Goal: Information Seeking & Learning: Compare options

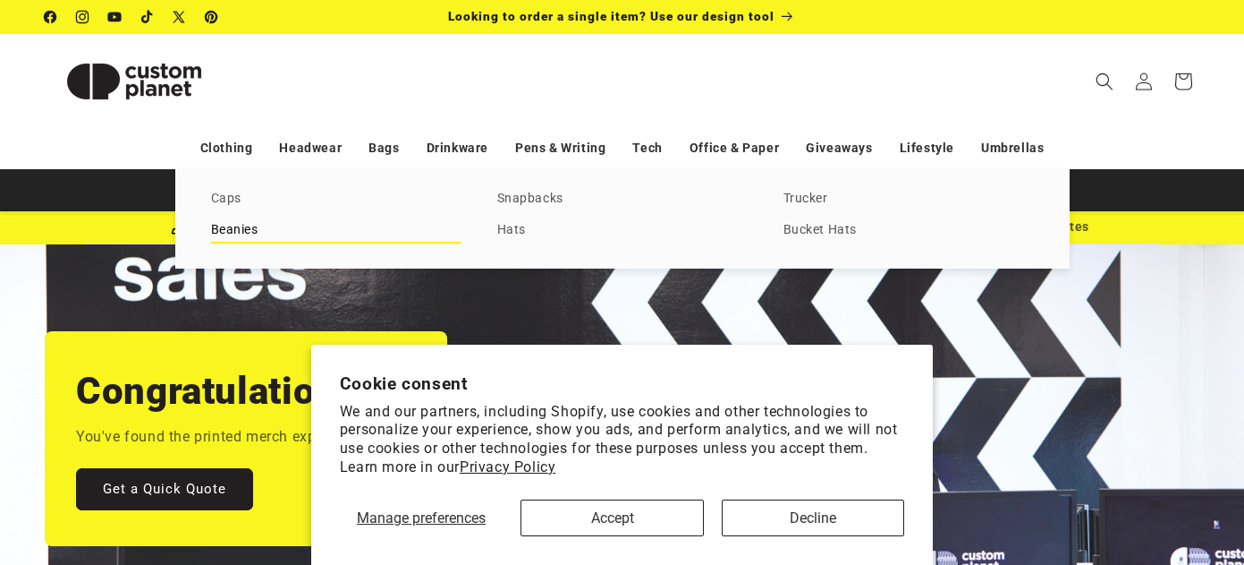
click at [230, 222] on link "Beanies" at bounding box center [336, 230] width 250 height 24
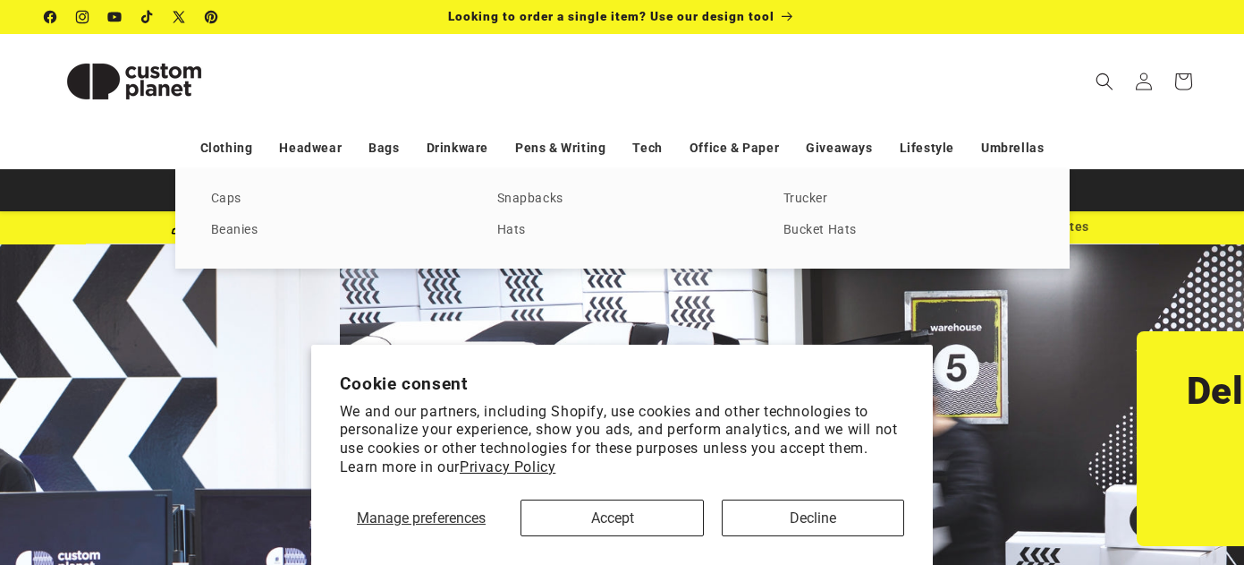
scroll to position [0, 1125]
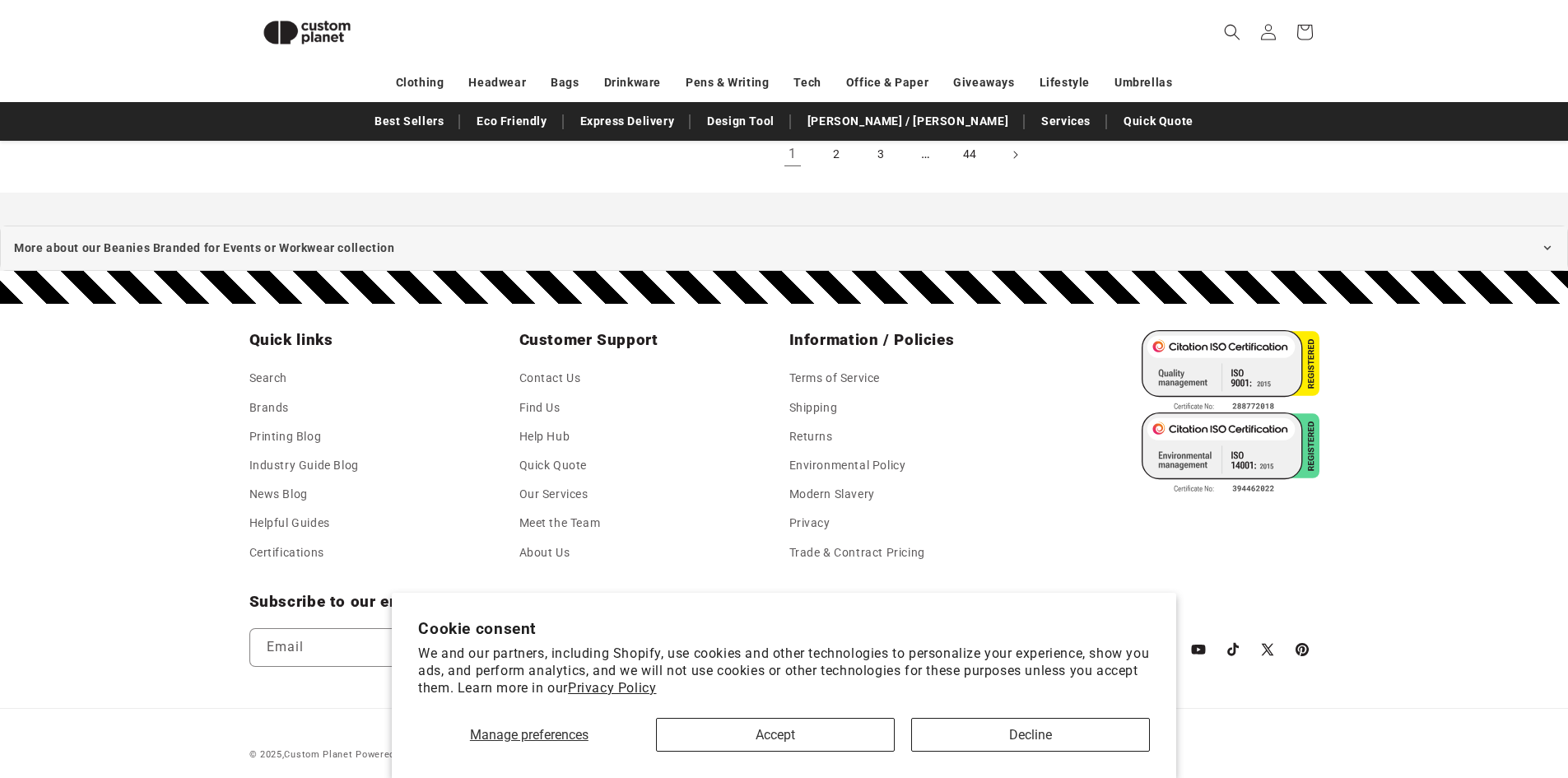
scroll to position [1778, 0]
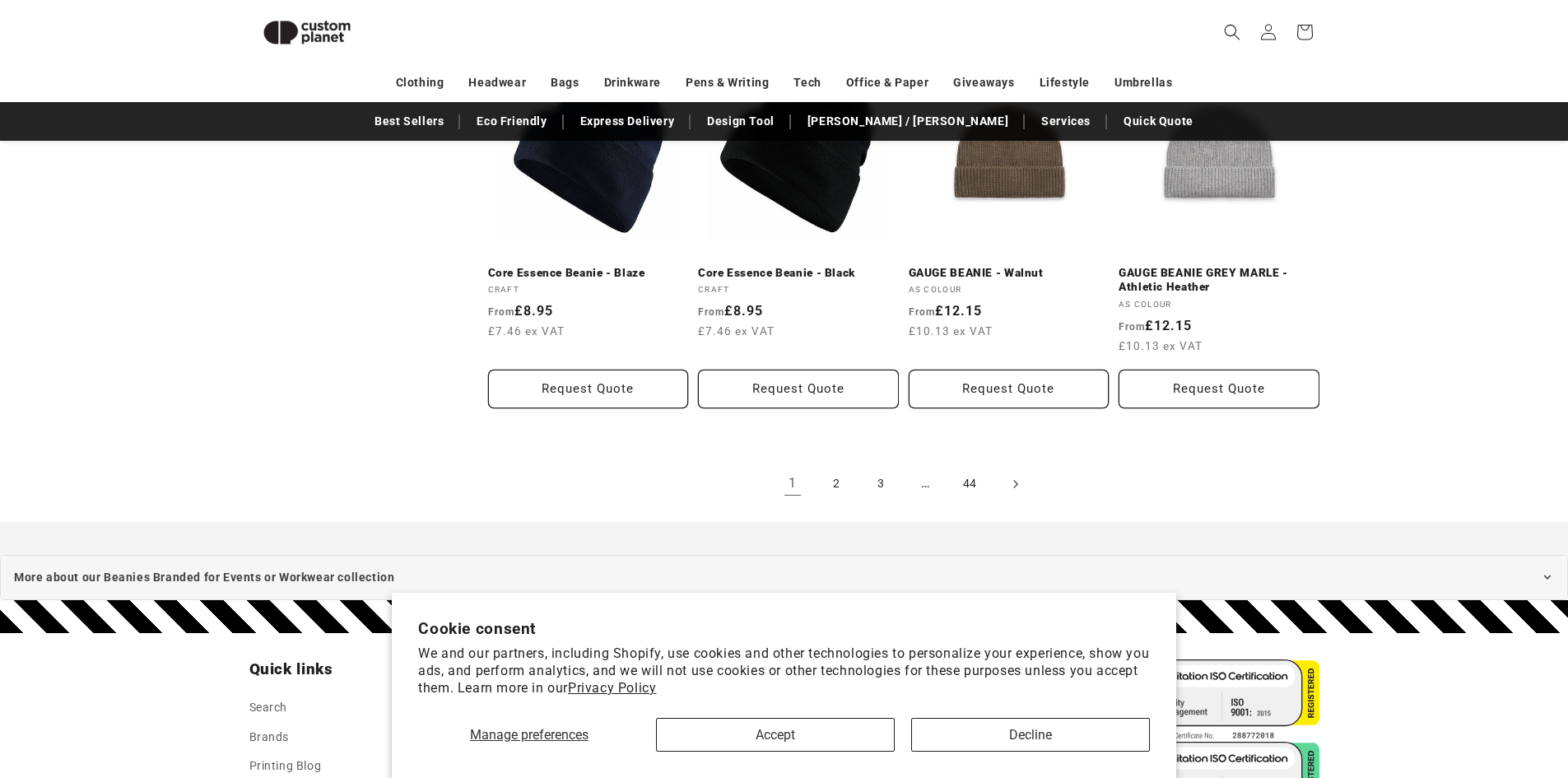
click at [1010, 476] on span "Next page" at bounding box center [1015, 484] width 17 height 17
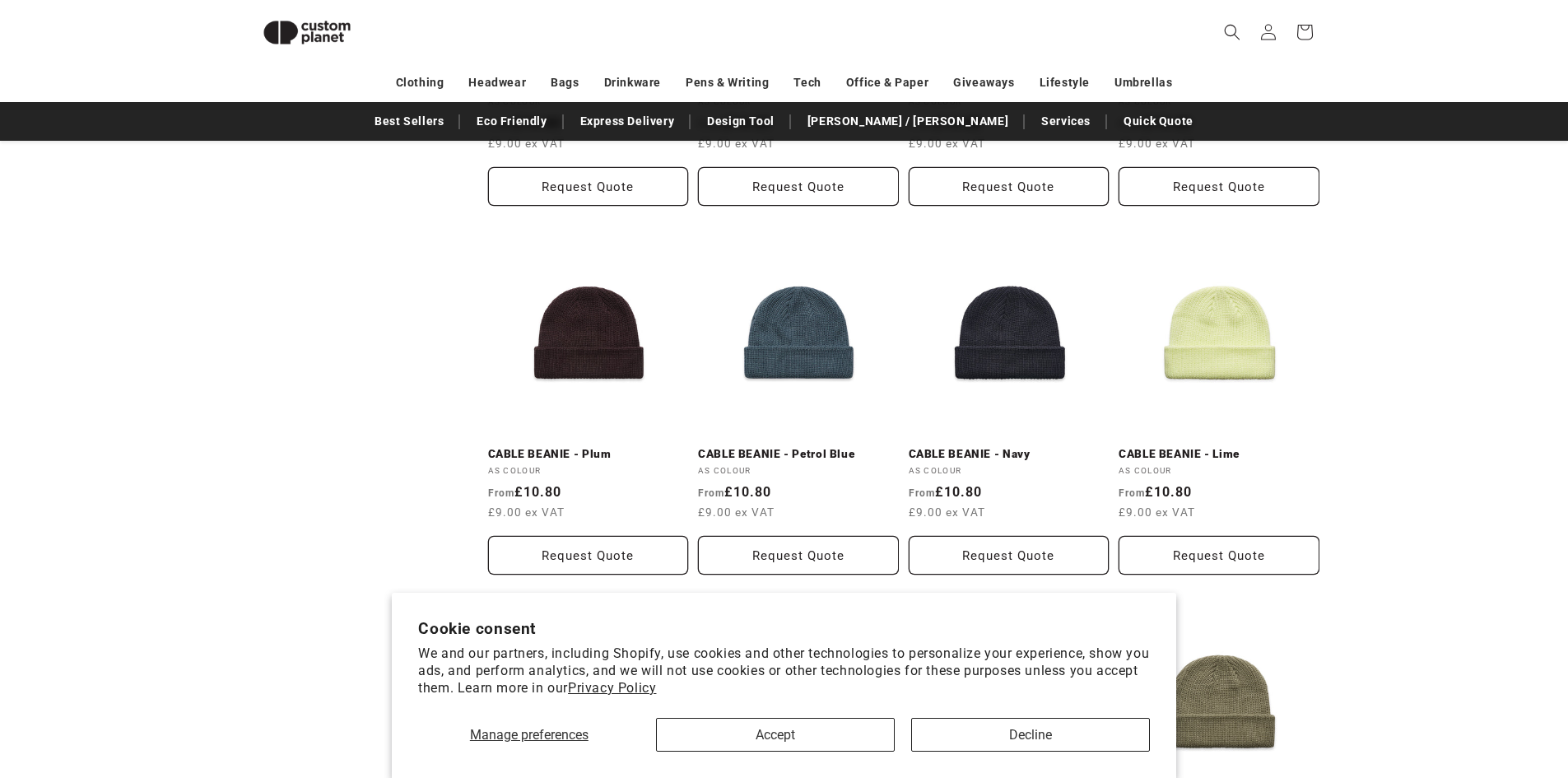
scroll to position [885, 0]
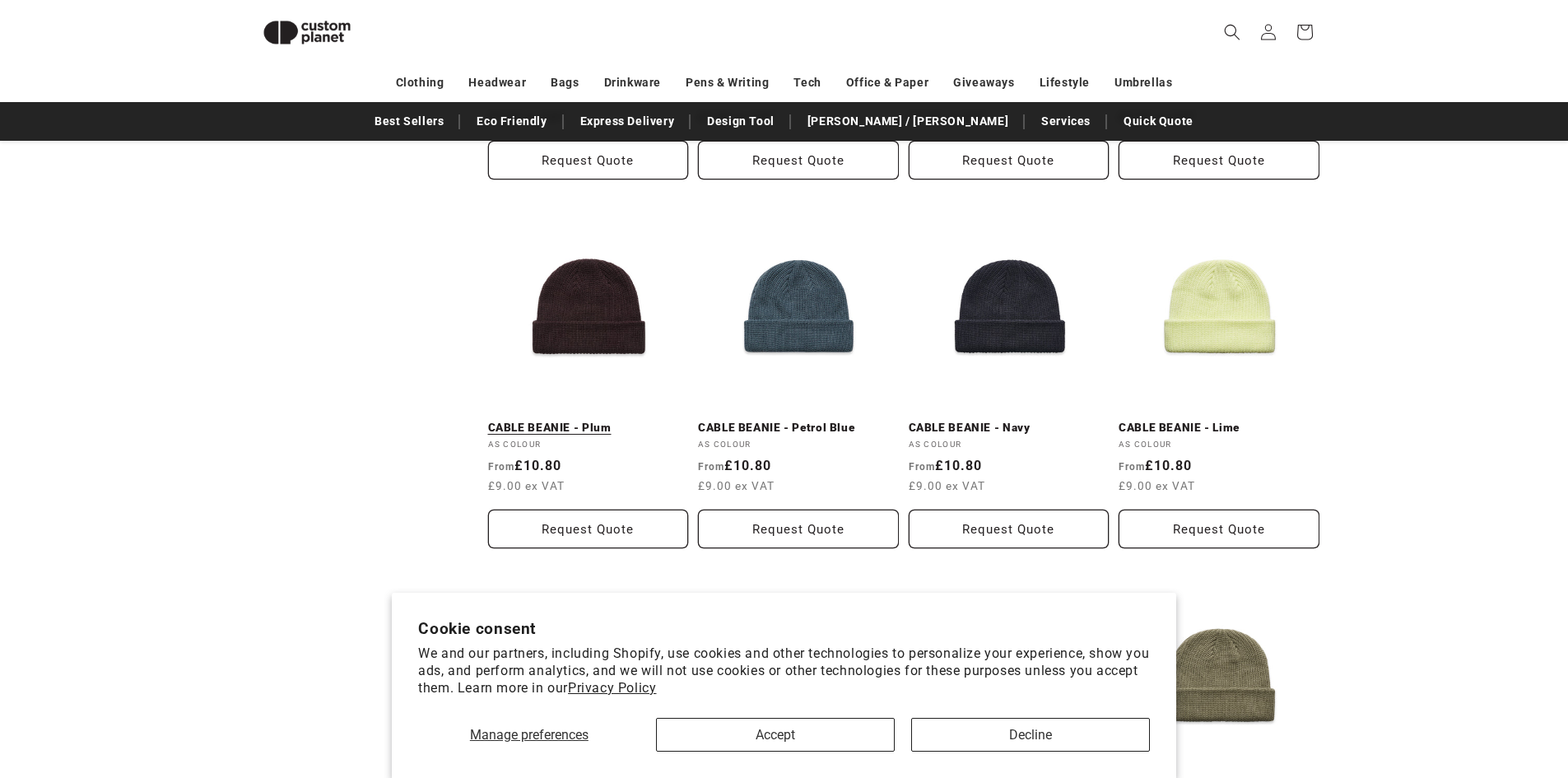
click at [592, 421] on link "CABLE BEANIE - Plum" at bounding box center [589, 428] width 201 height 15
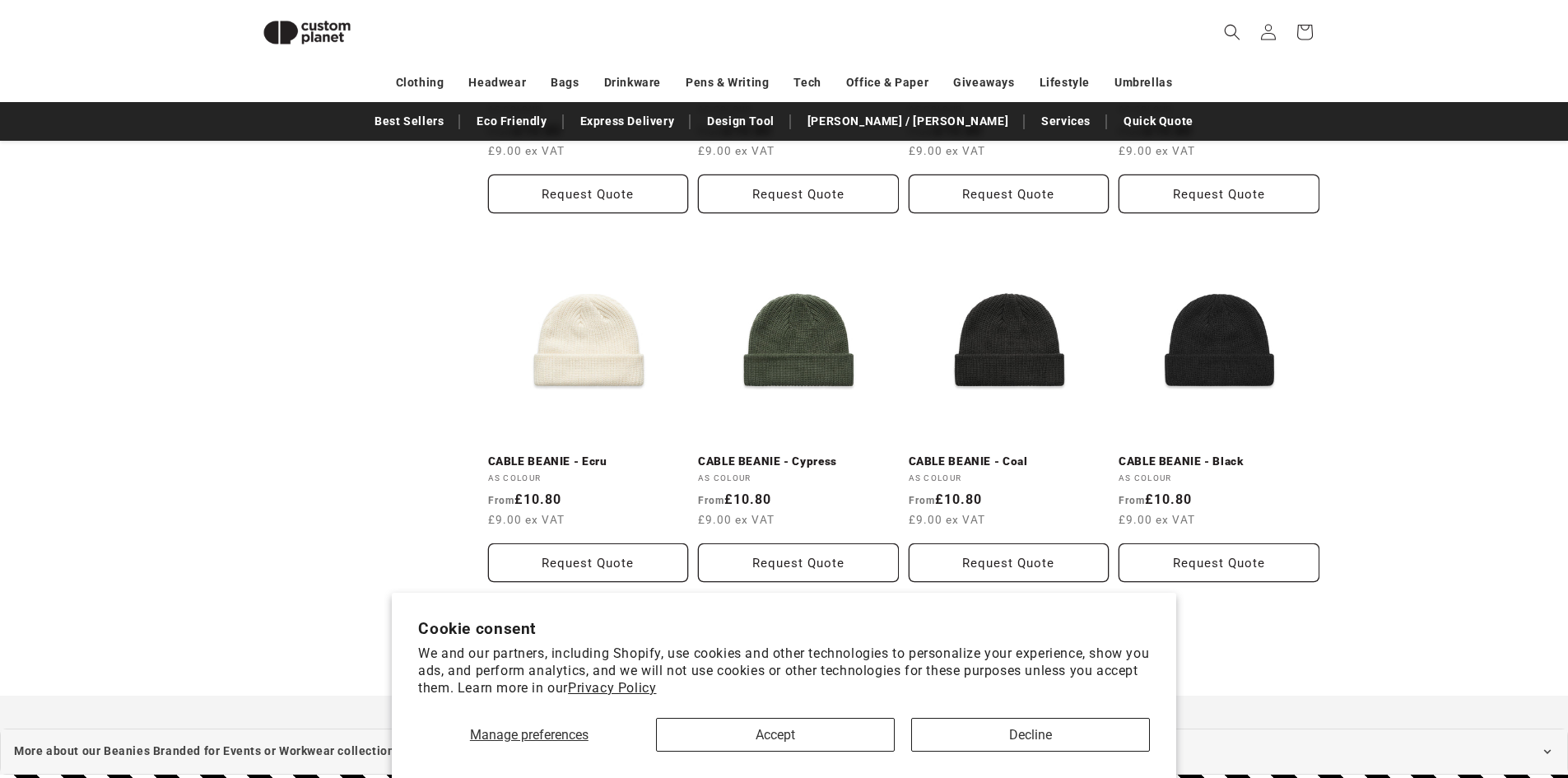
scroll to position [1626, 0]
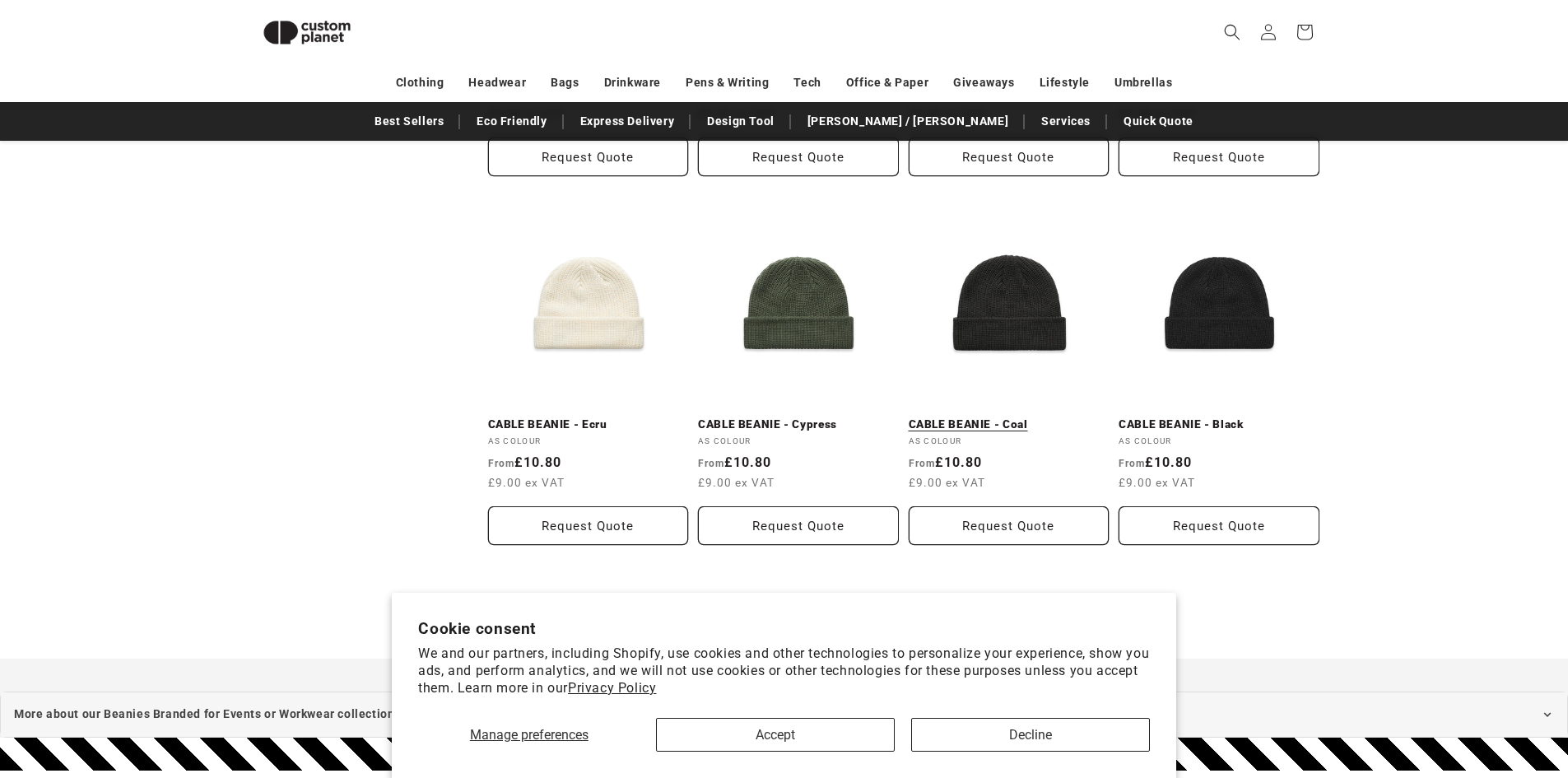
click at [997, 418] on link "CABLE BEANIE - Coal" at bounding box center [1009, 425] width 201 height 15
click at [1254, 418] on link "CABLE BEANIE - Black" at bounding box center [1219, 425] width 201 height 15
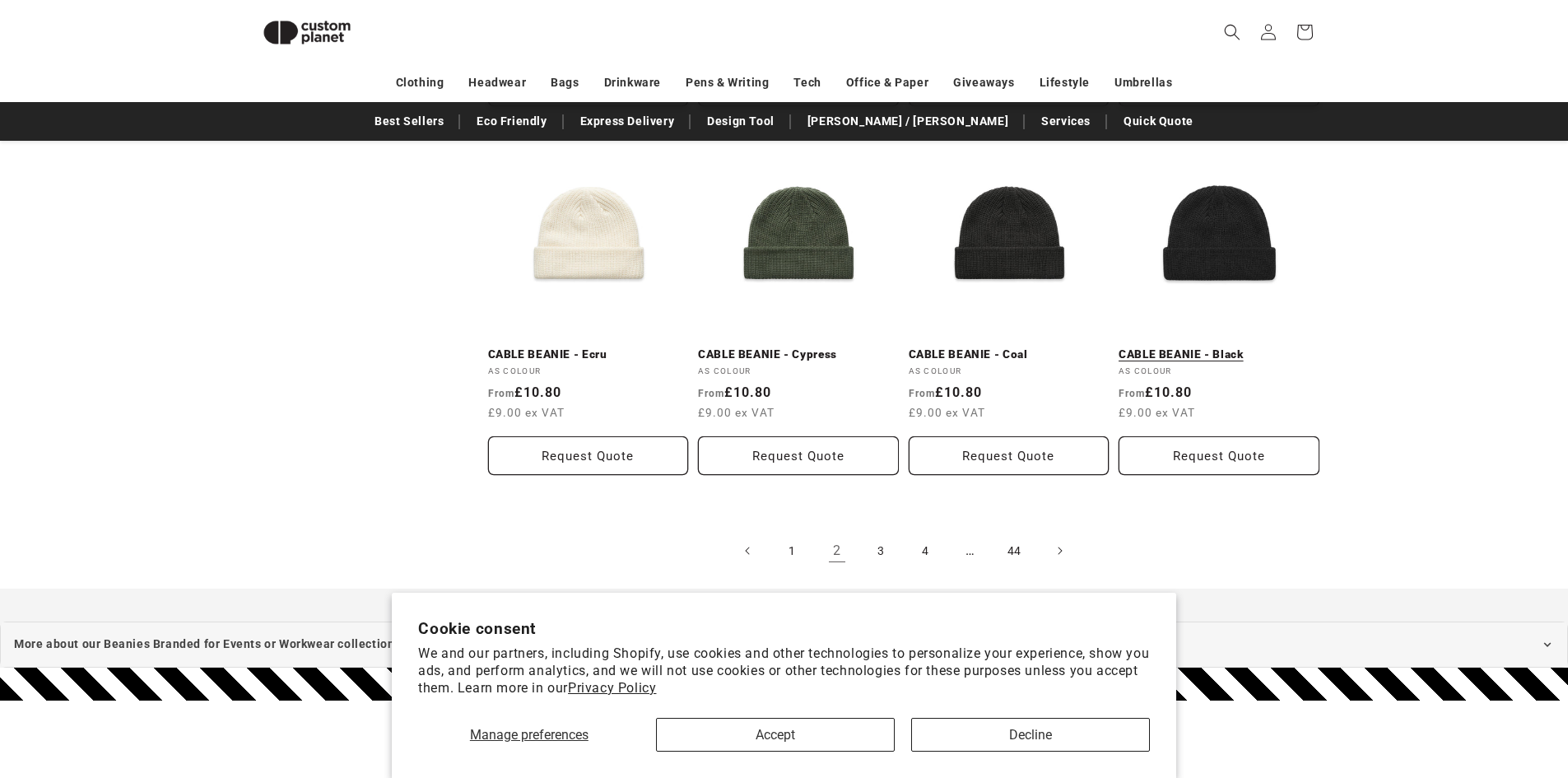
scroll to position [1791, 0]
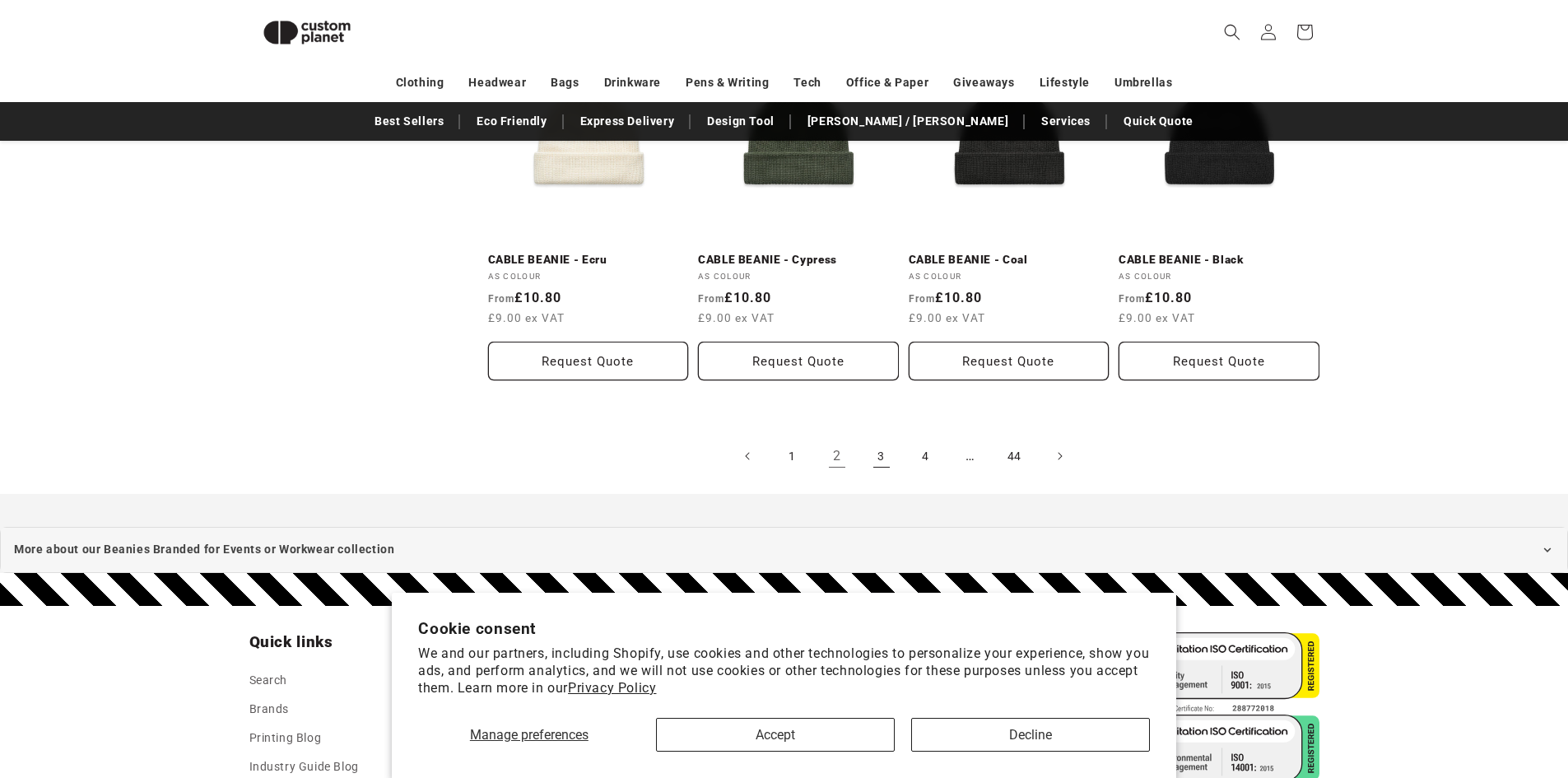
click at [871, 458] on link "3" at bounding box center [881, 456] width 36 height 36
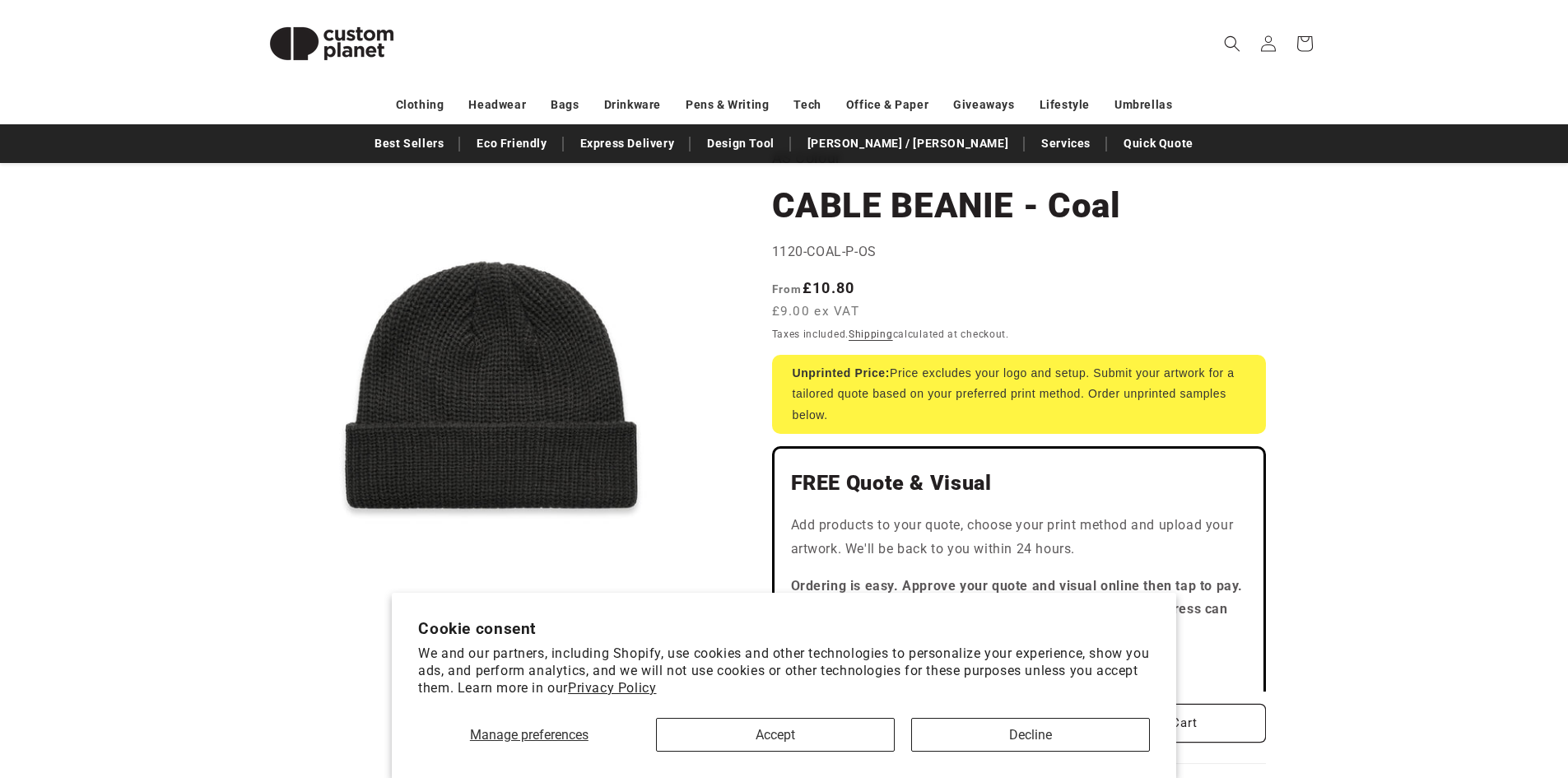
scroll to position [165, 0]
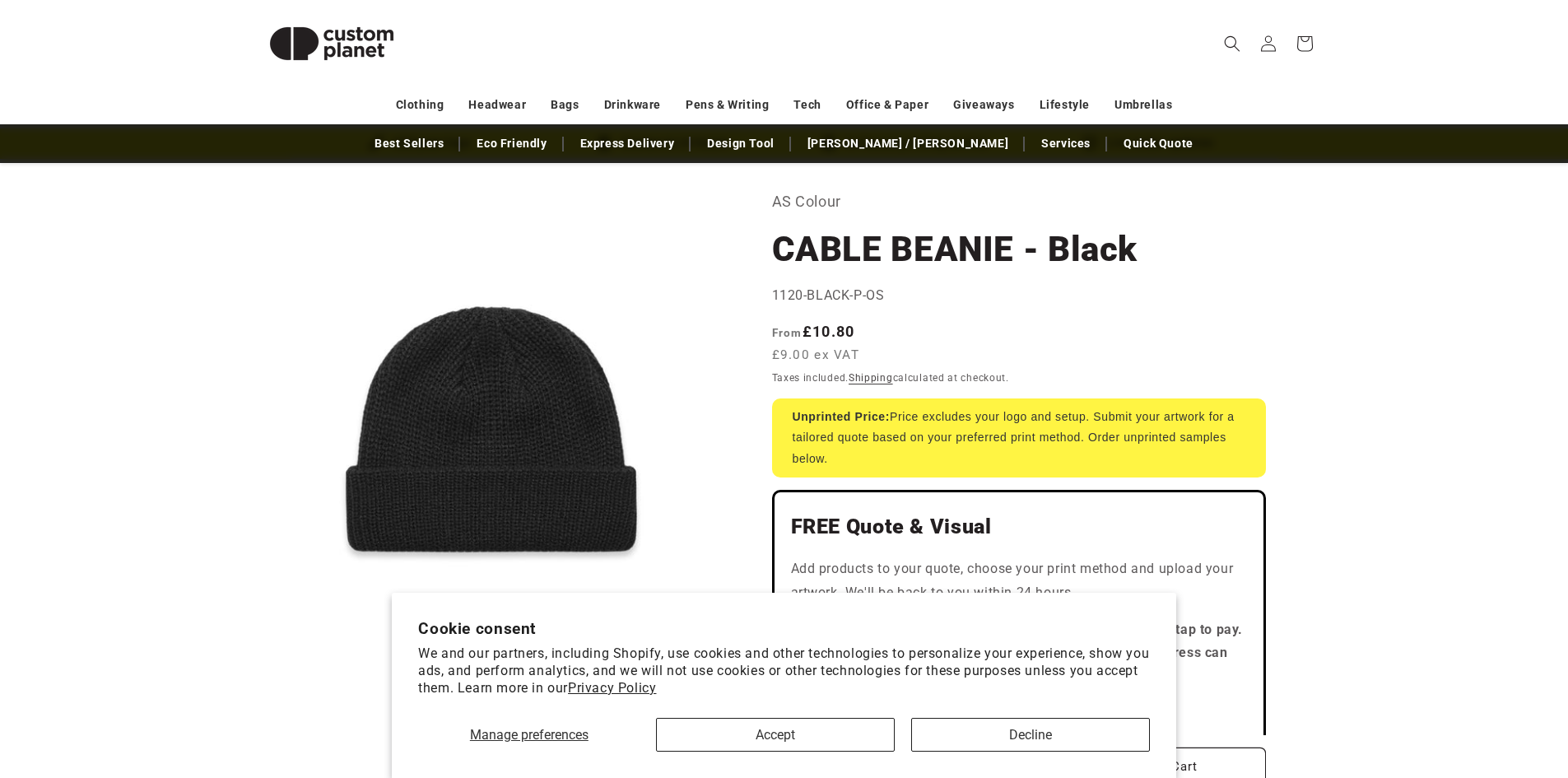
scroll to position [165, 0]
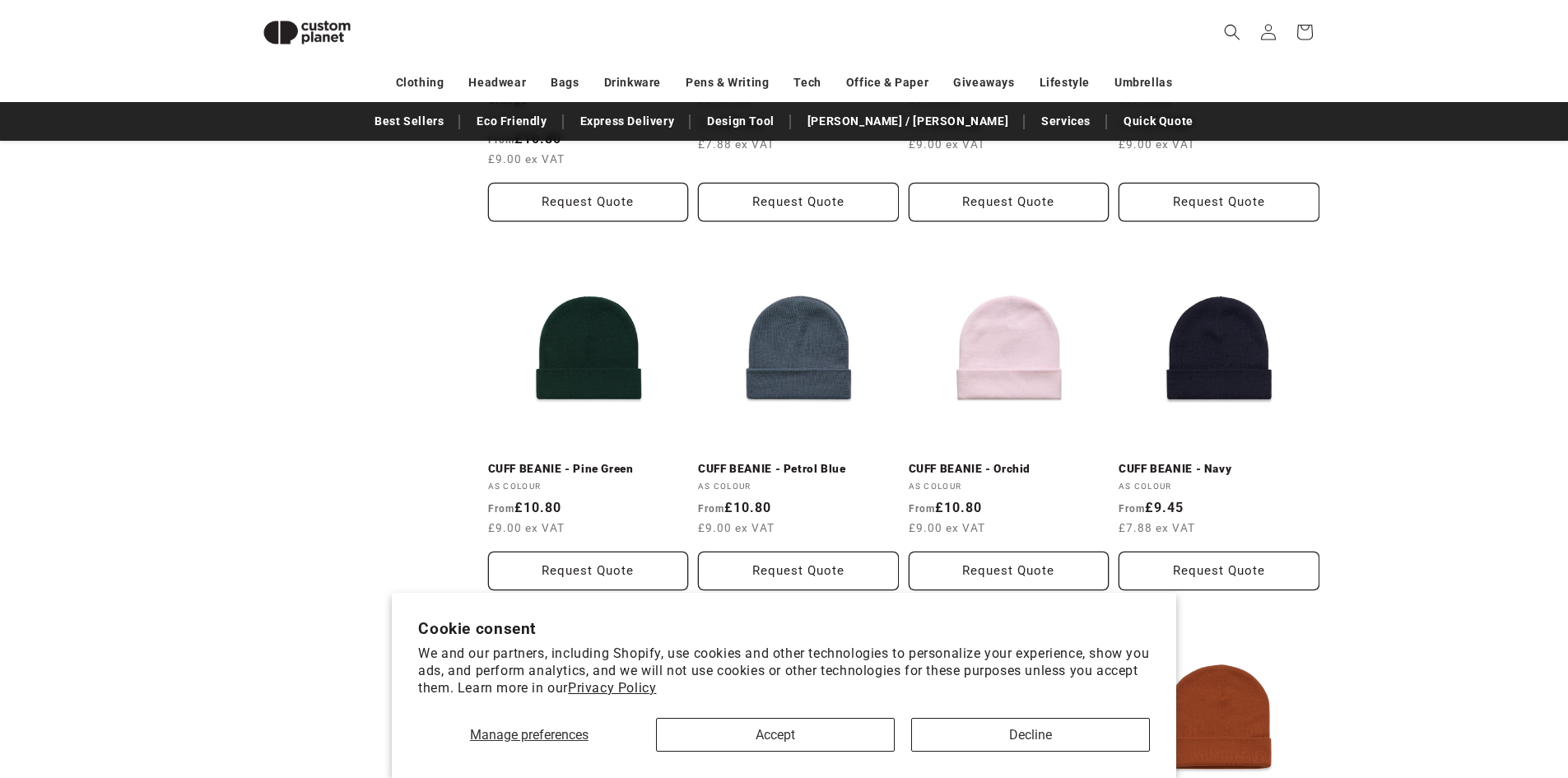
scroll to position [885, 0]
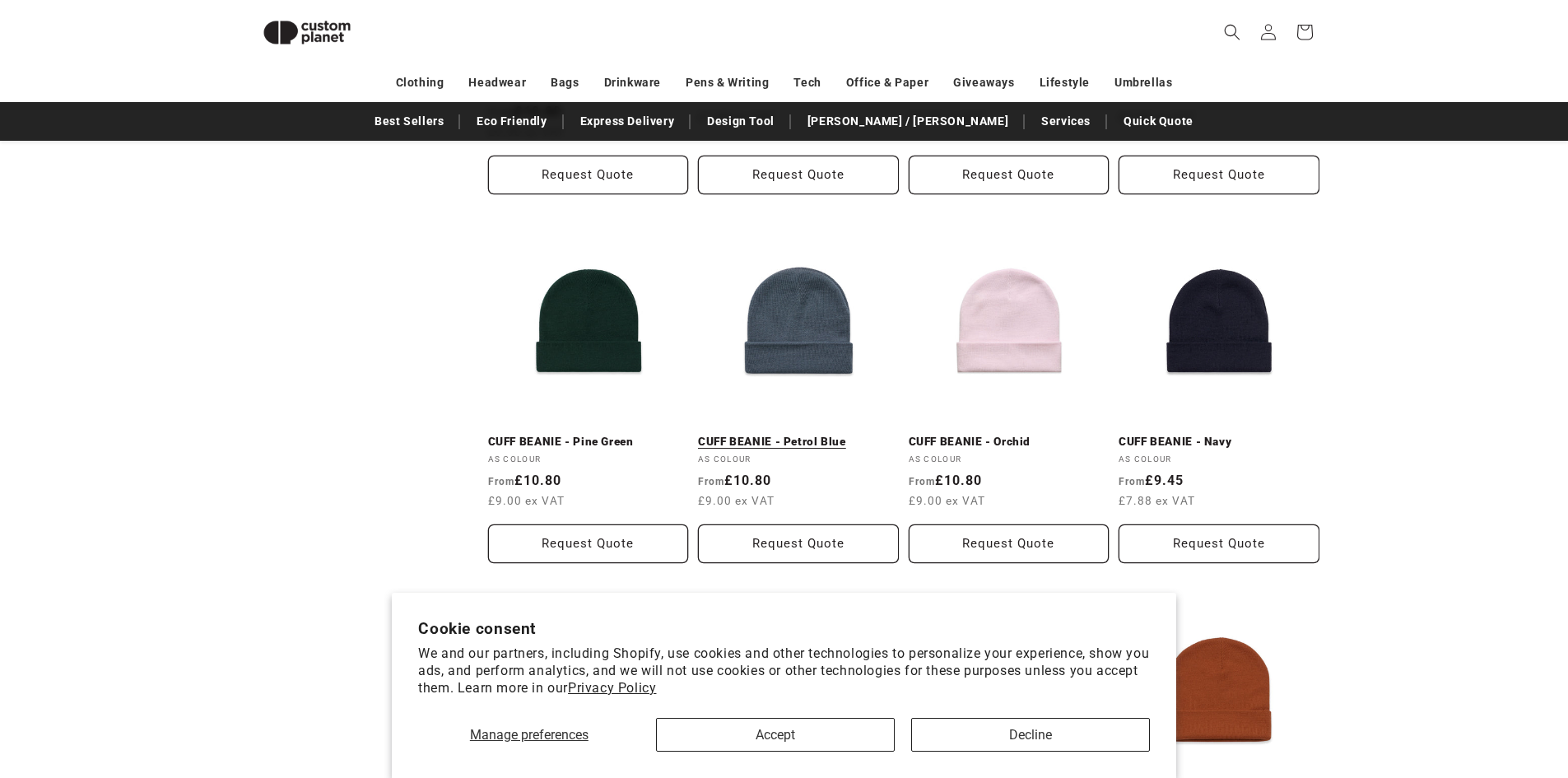
click at [806, 435] on link "CUFF BEANIE - Petrol Blue" at bounding box center [799, 442] width 201 height 15
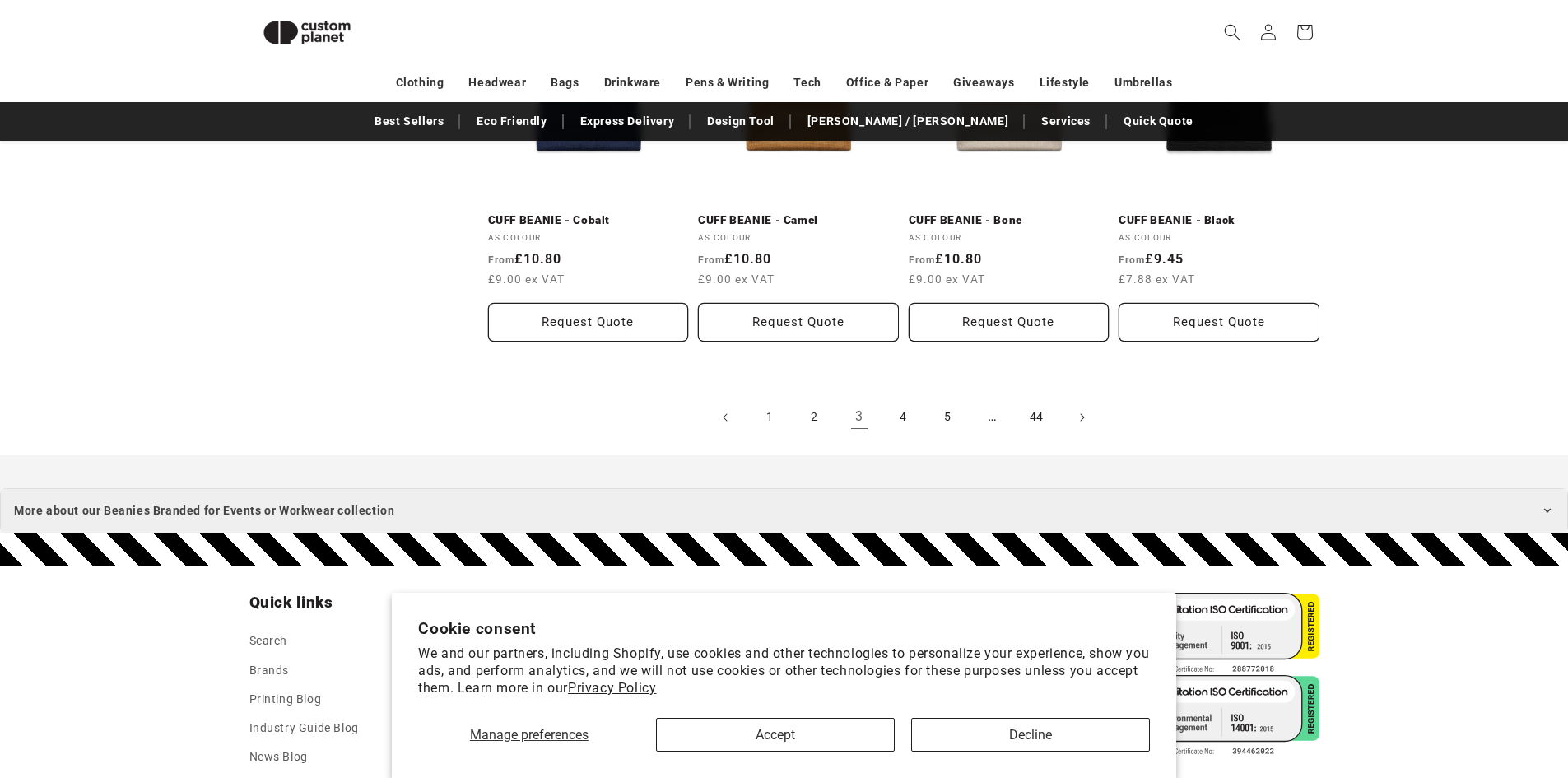
scroll to position [1873, 0]
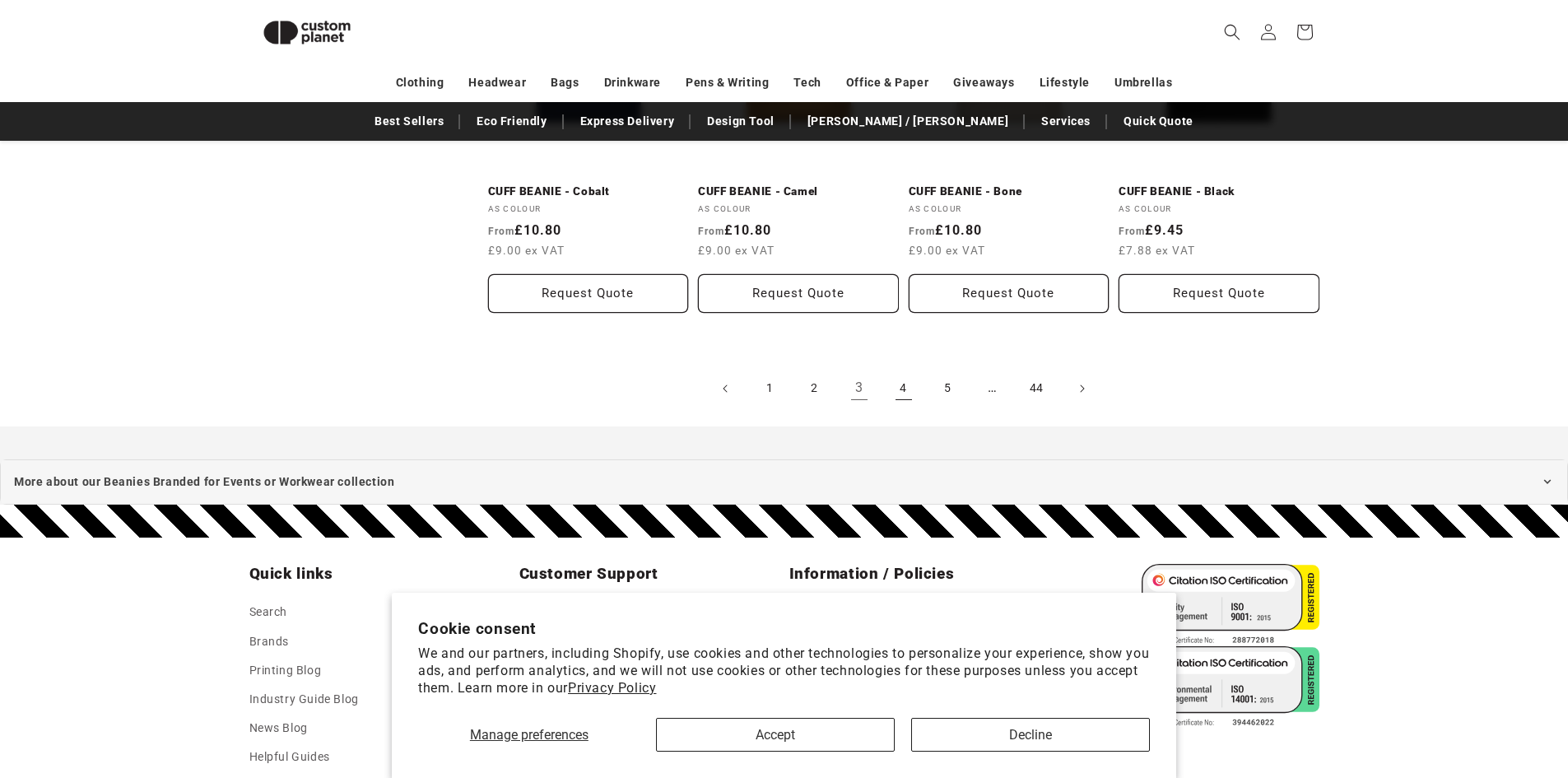
click at [901, 388] on link "4" at bounding box center [904, 389] width 36 height 36
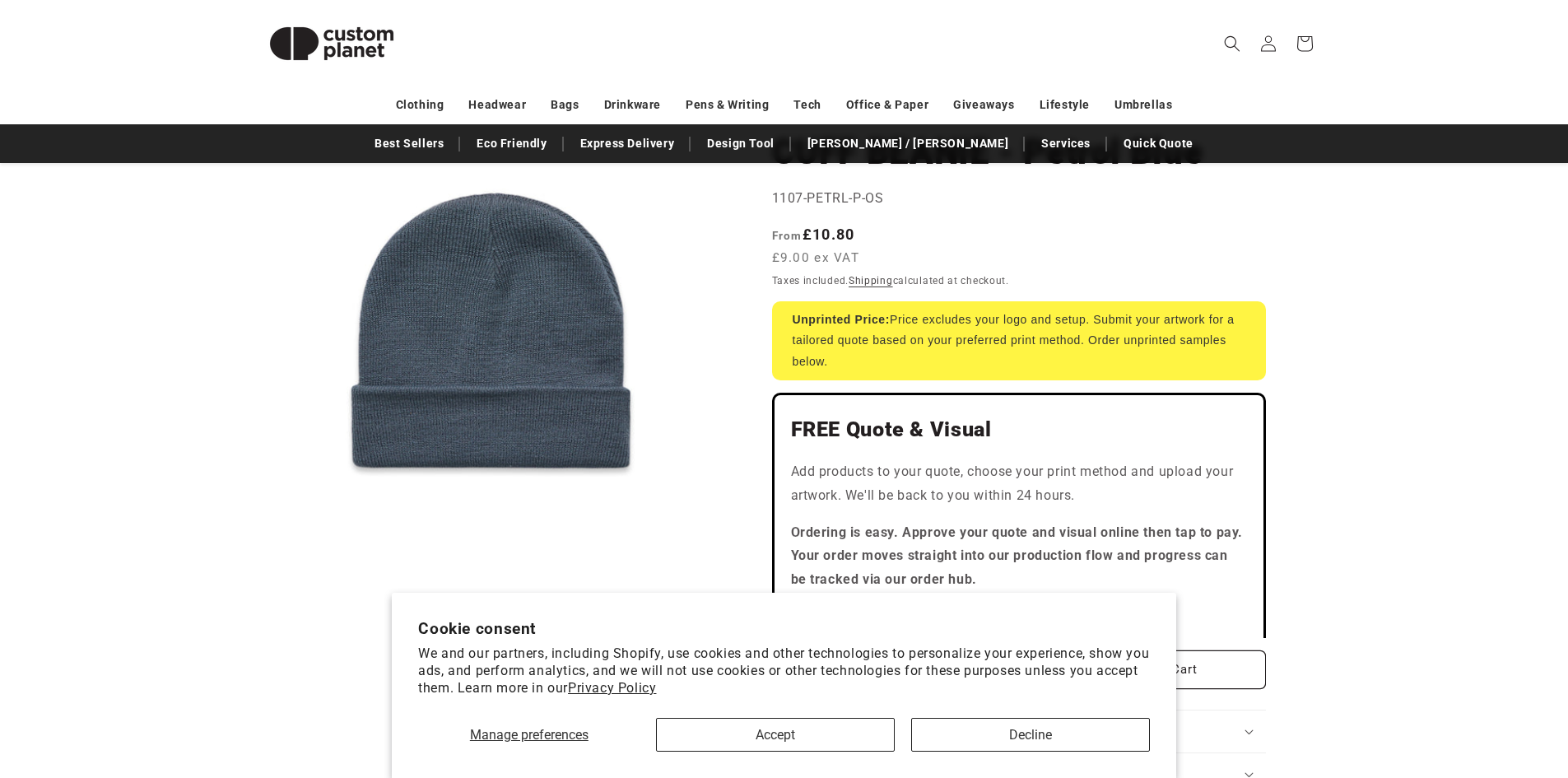
scroll to position [165, 0]
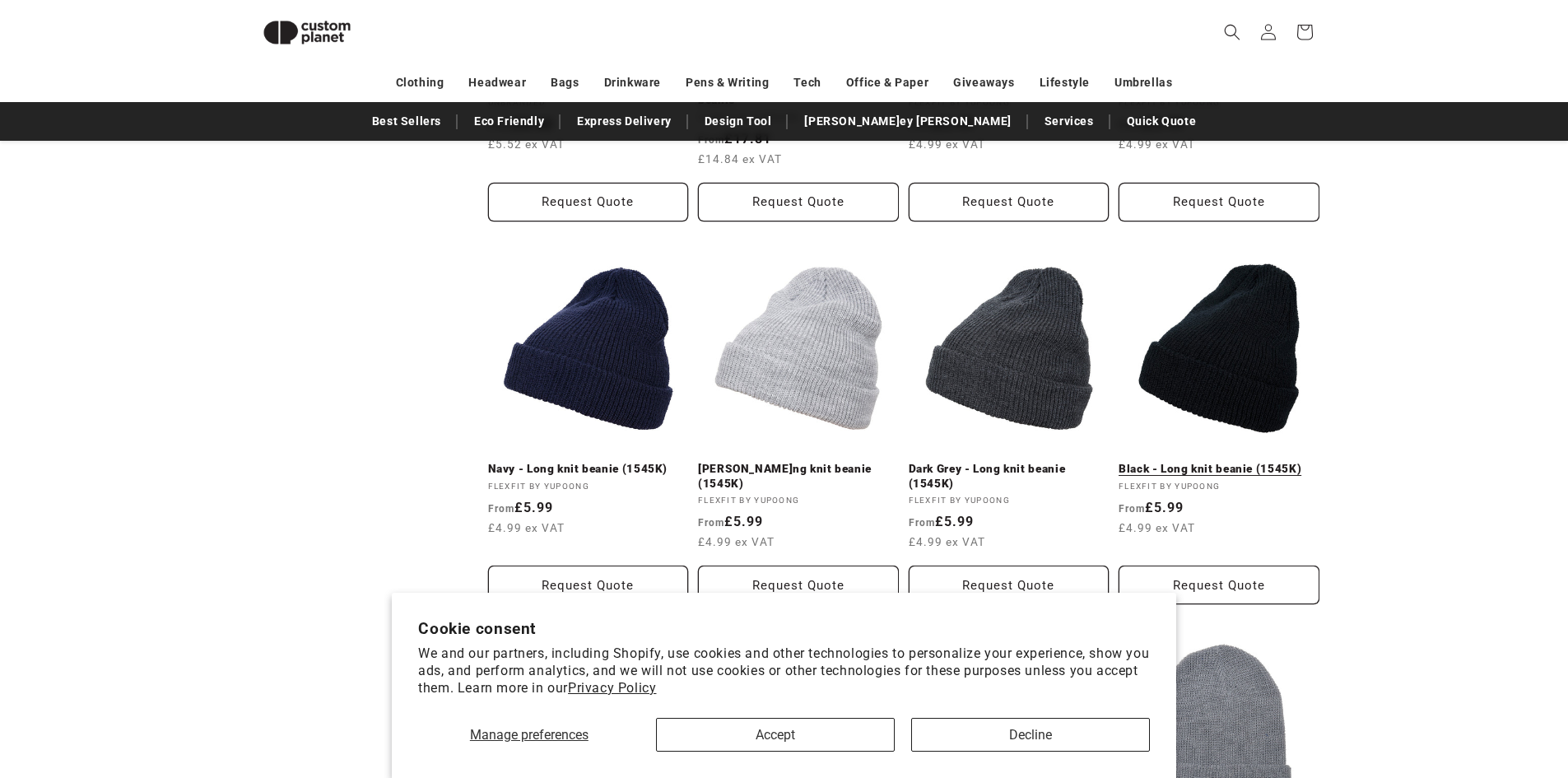
scroll to position [884, 0]
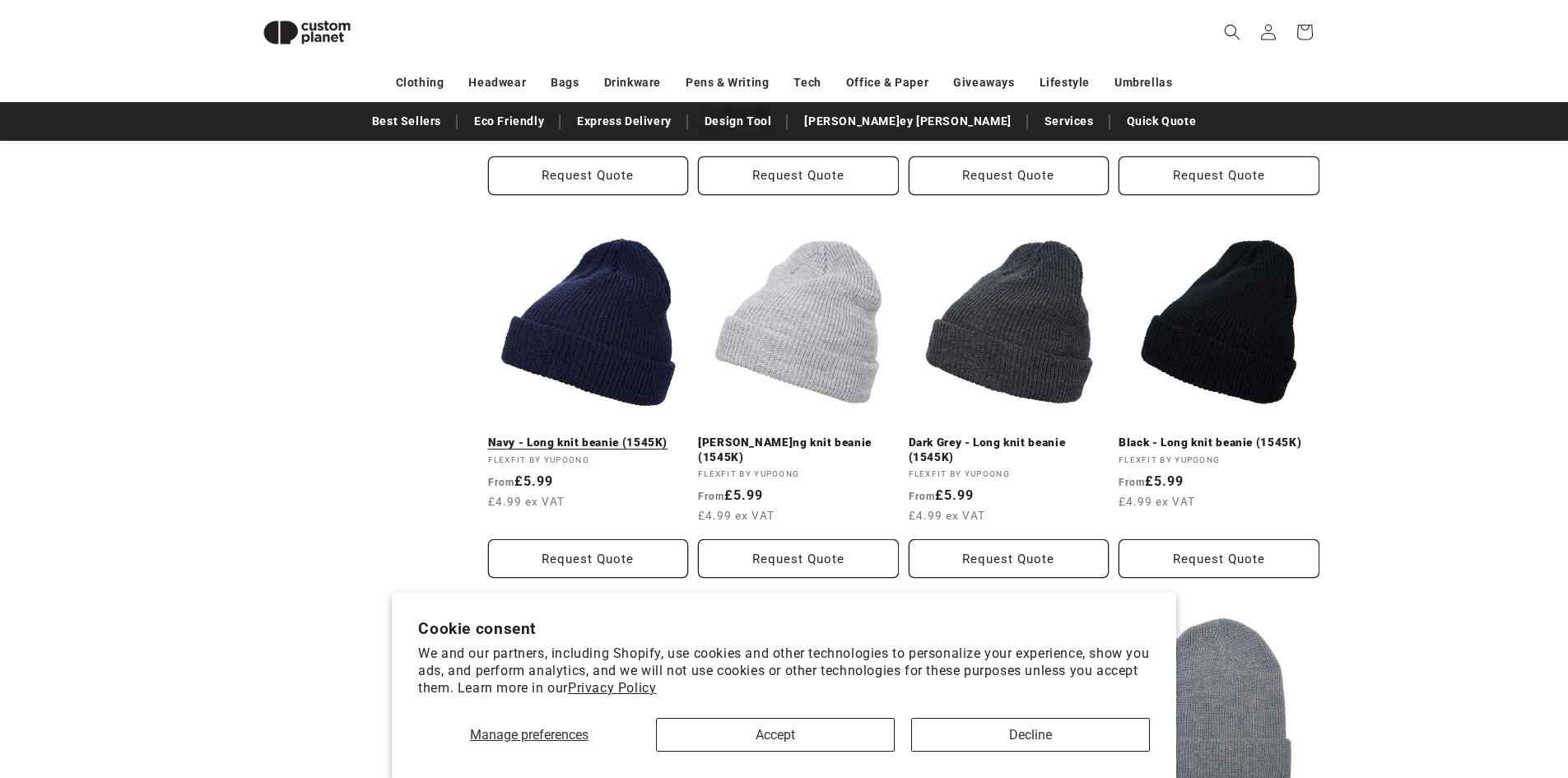
click at [582, 435] on link "Navy - Long knit beanie (1545K)" at bounding box center [589, 443] width 201 height 15
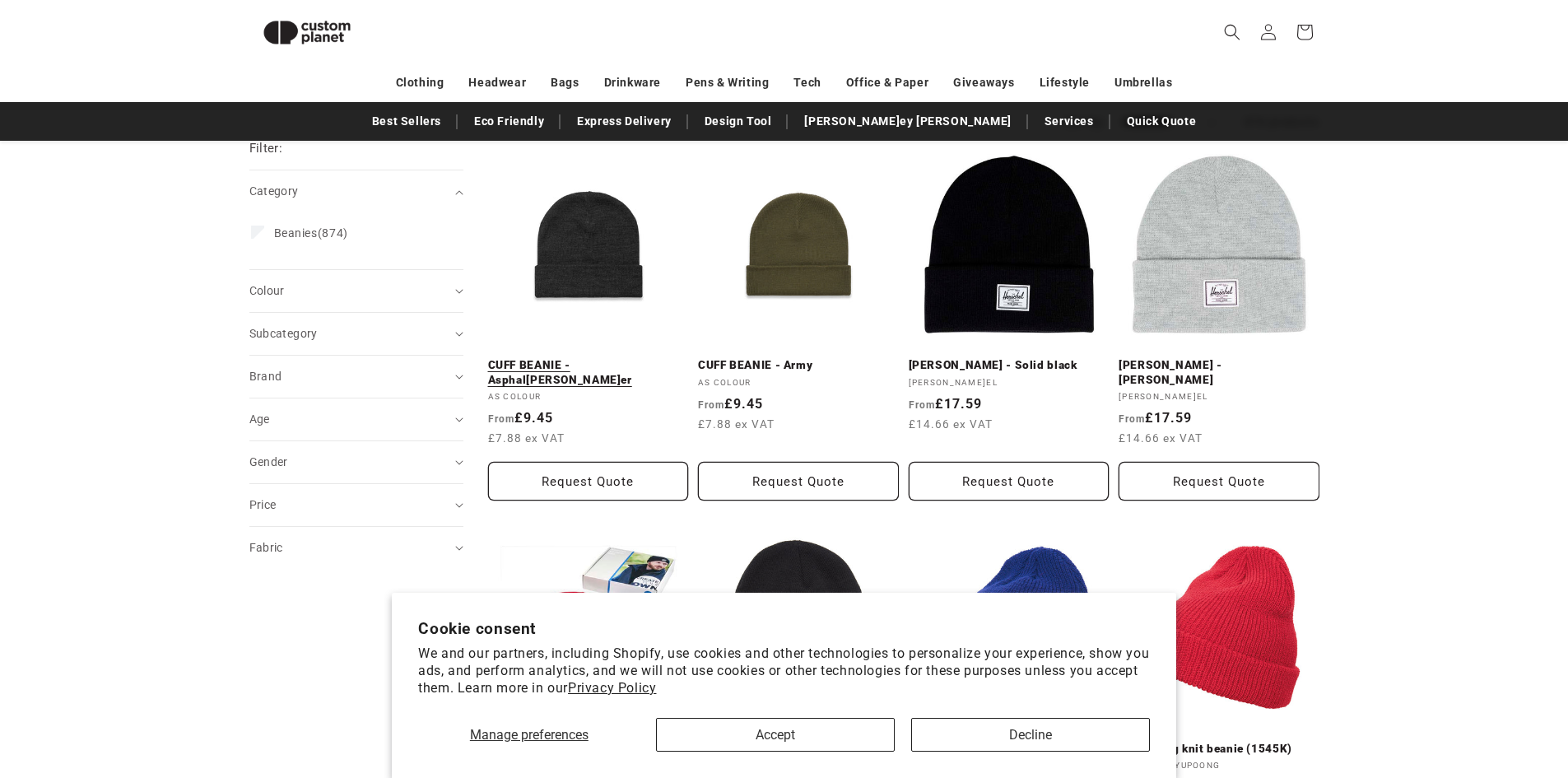
scroll to position [191, 0]
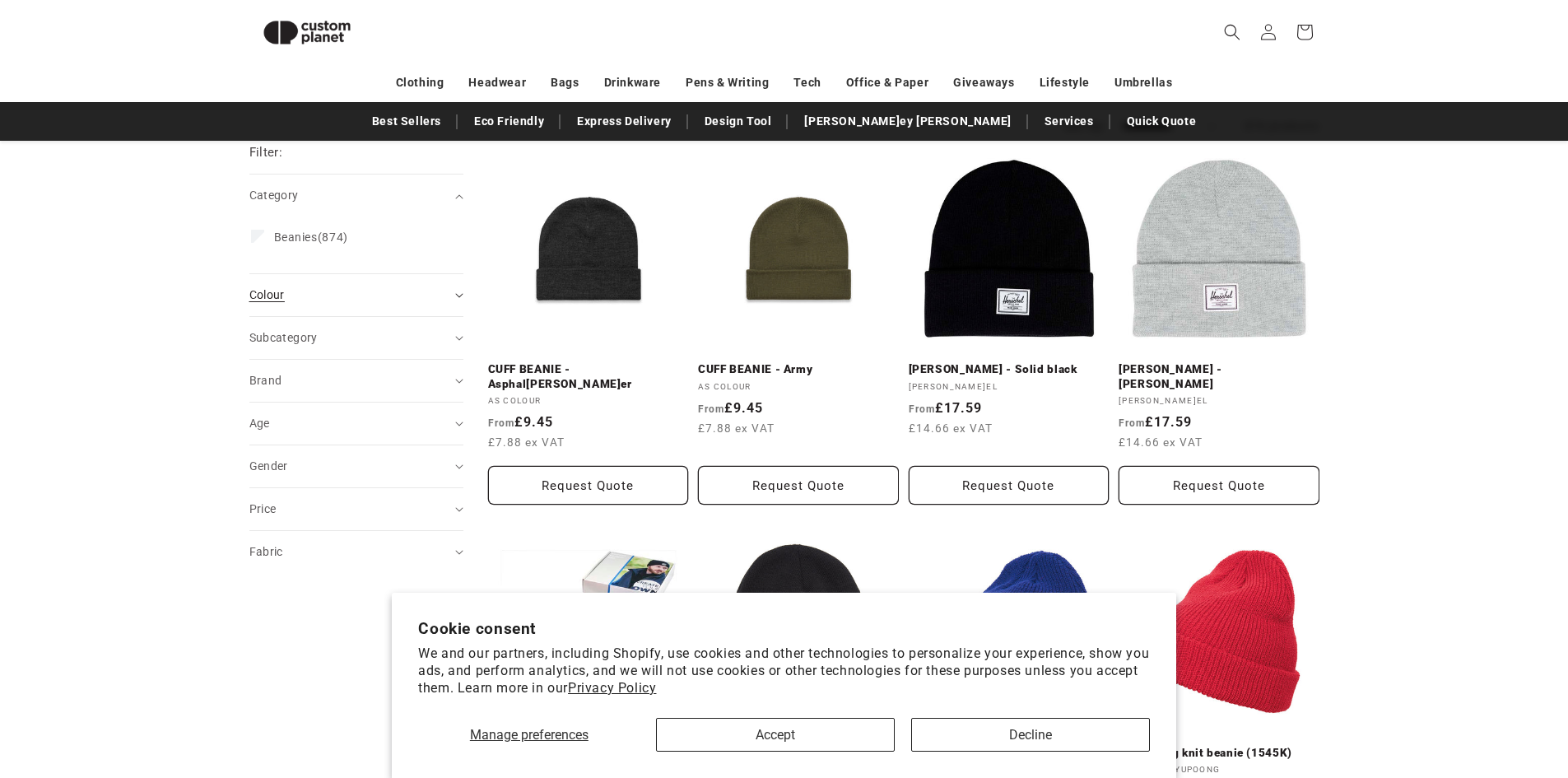
click at [455, 294] on icon "Colour (0 selected)" at bounding box center [459, 295] width 8 height 5
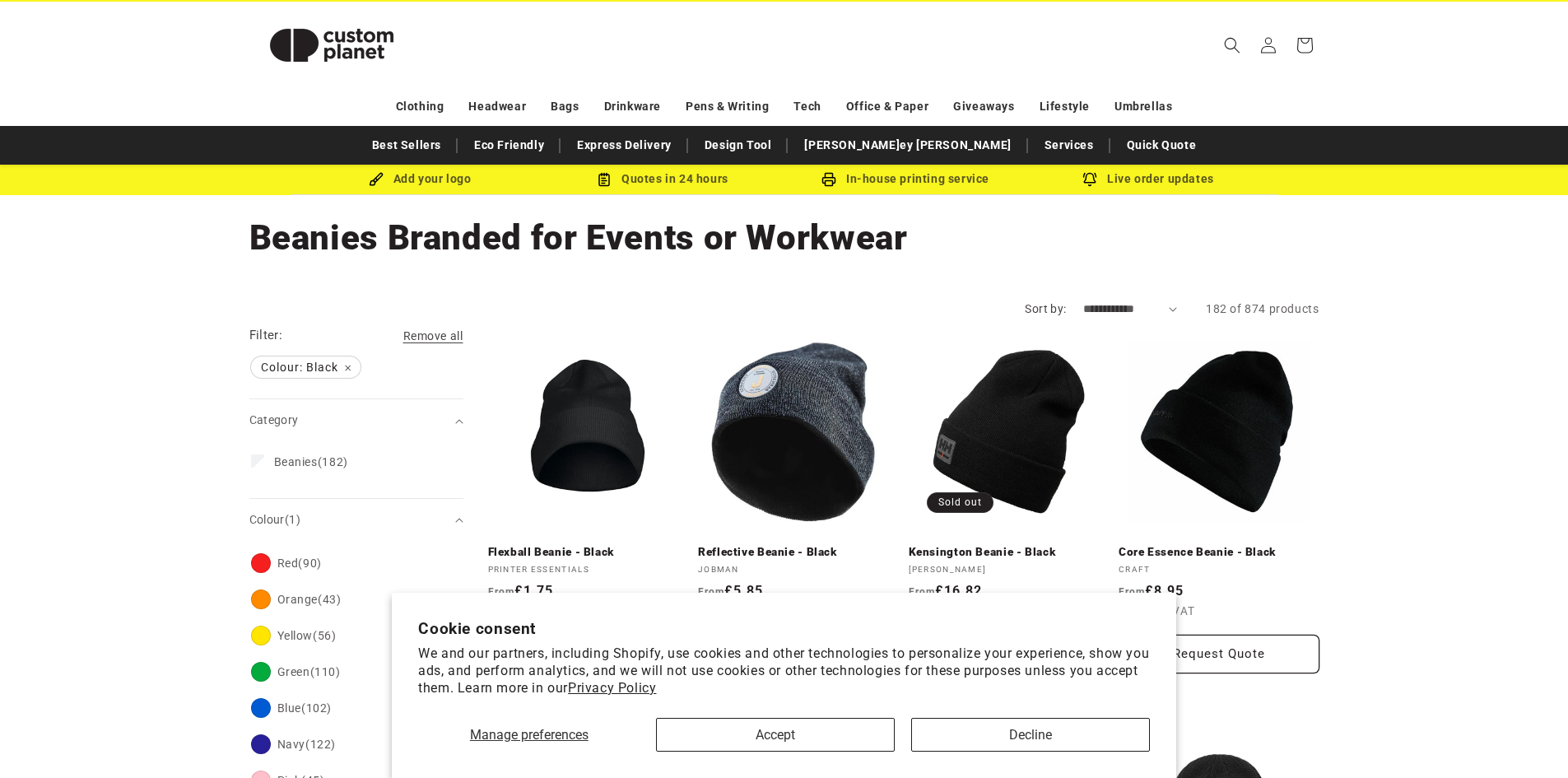
scroll to position [82, 0]
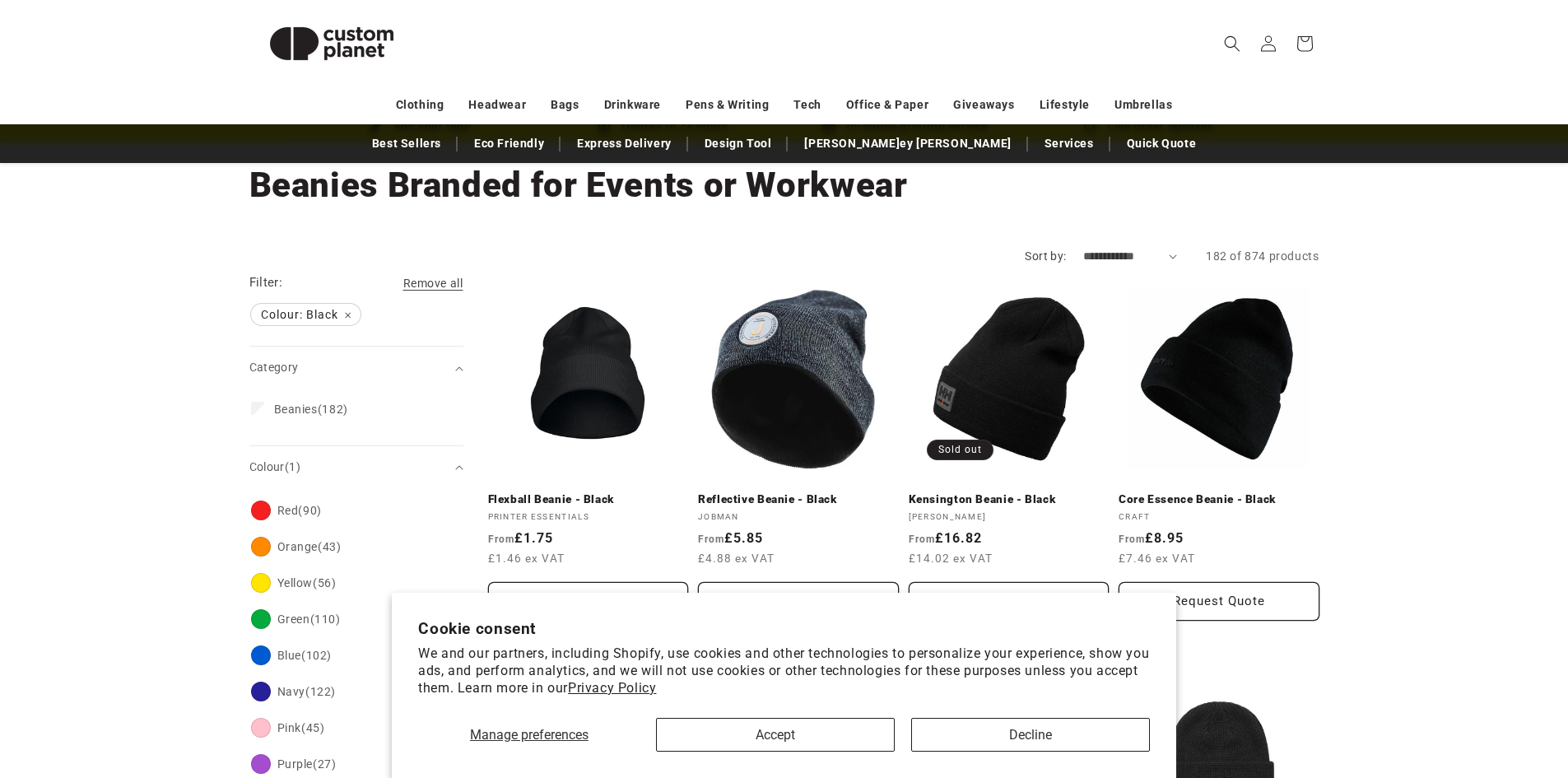
click at [1168, 254] on select "**********" at bounding box center [1130, 256] width 95 height 17
select select "**********"
click at [1083, 248] on select "**********" at bounding box center [1130, 256] width 95 height 17
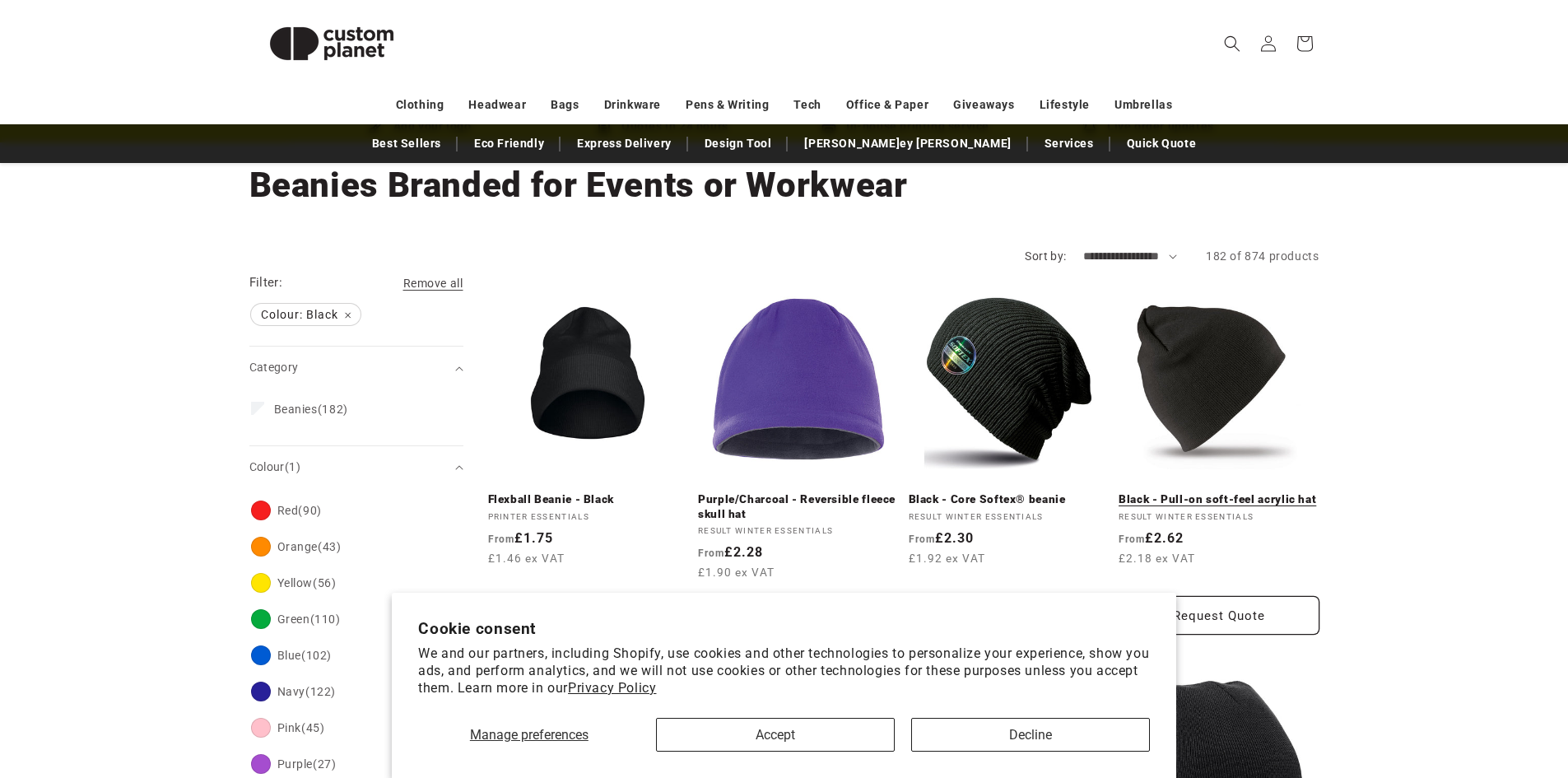
click at [1187, 493] on link "Black - Pull-on soft-feel acrylic hat" at bounding box center [1219, 500] width 201 height 15
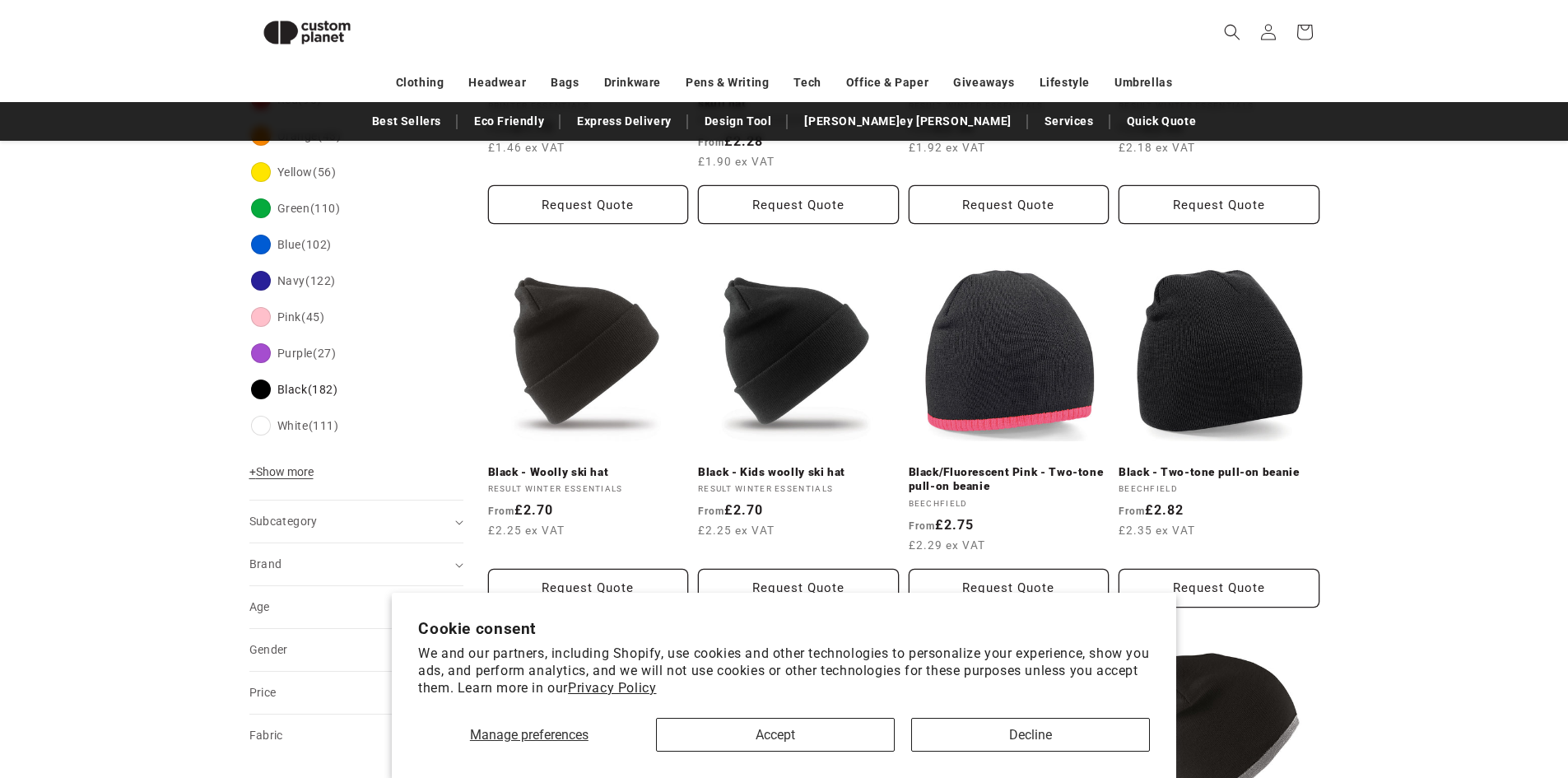
scroll to position [473, 0]
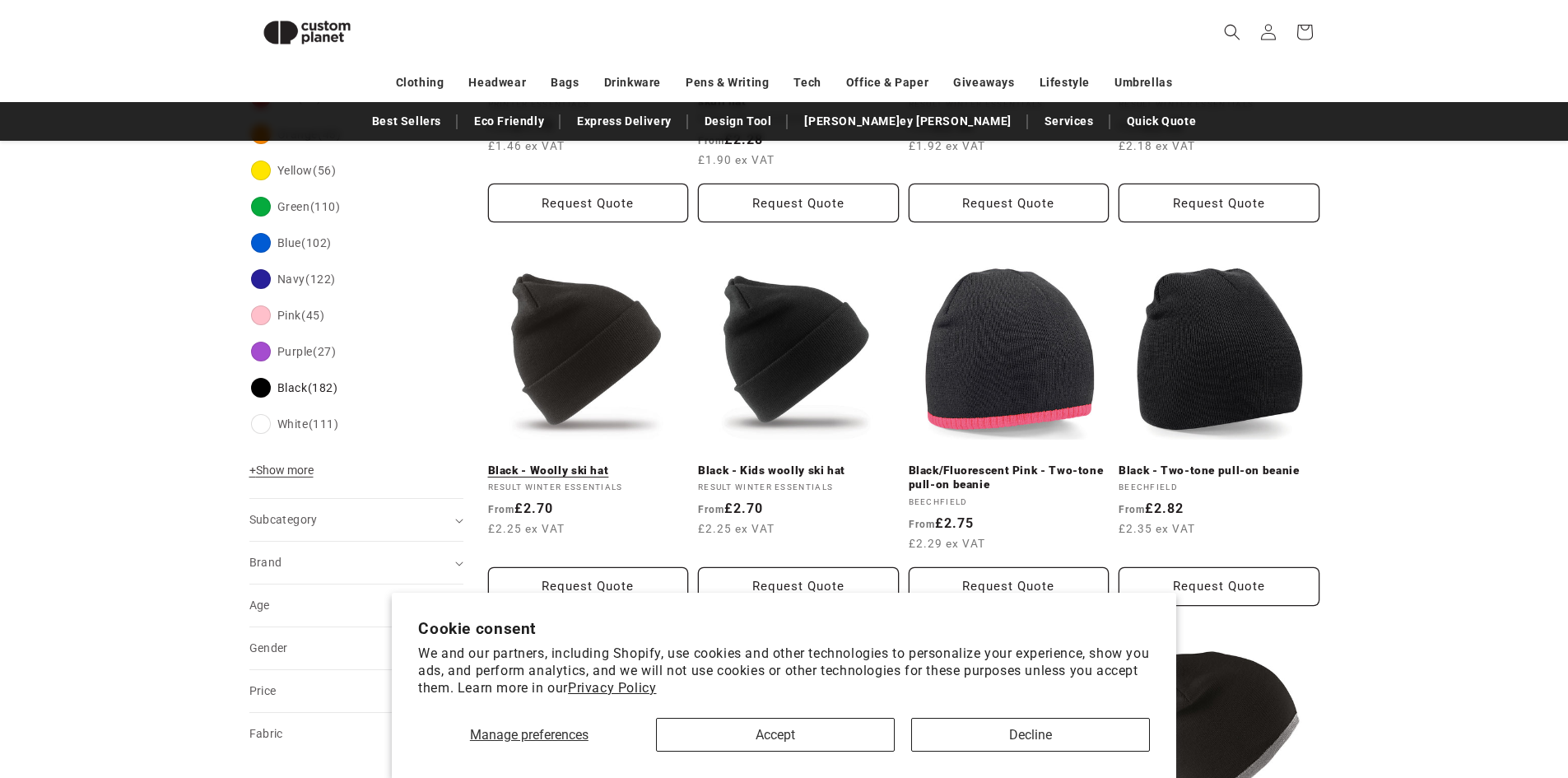
click at [597, 464] on link "Black - Woolly ski hat" at bounding box center [589, 471] width 201 height 15
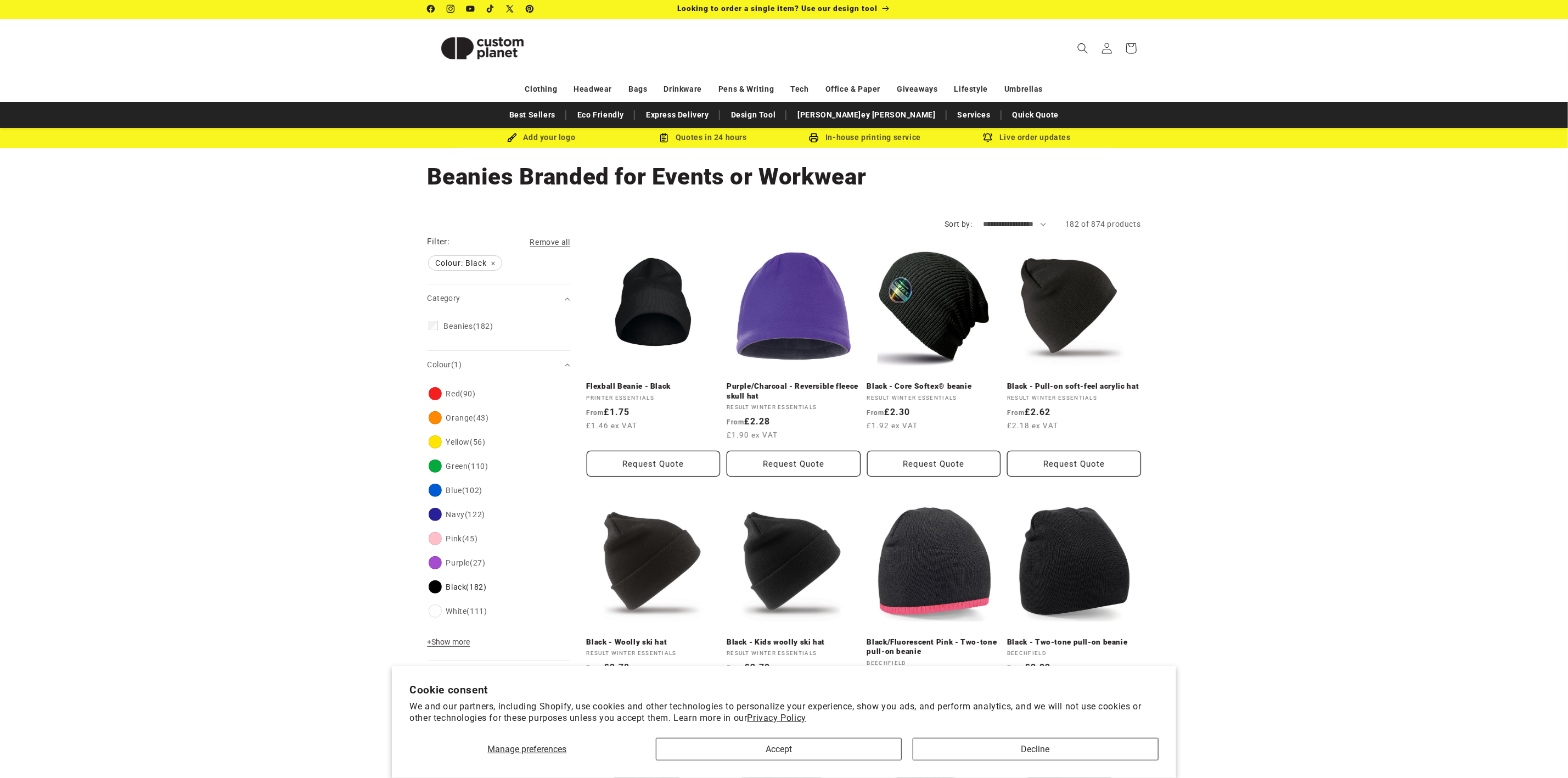
scroll to position [0, 0]
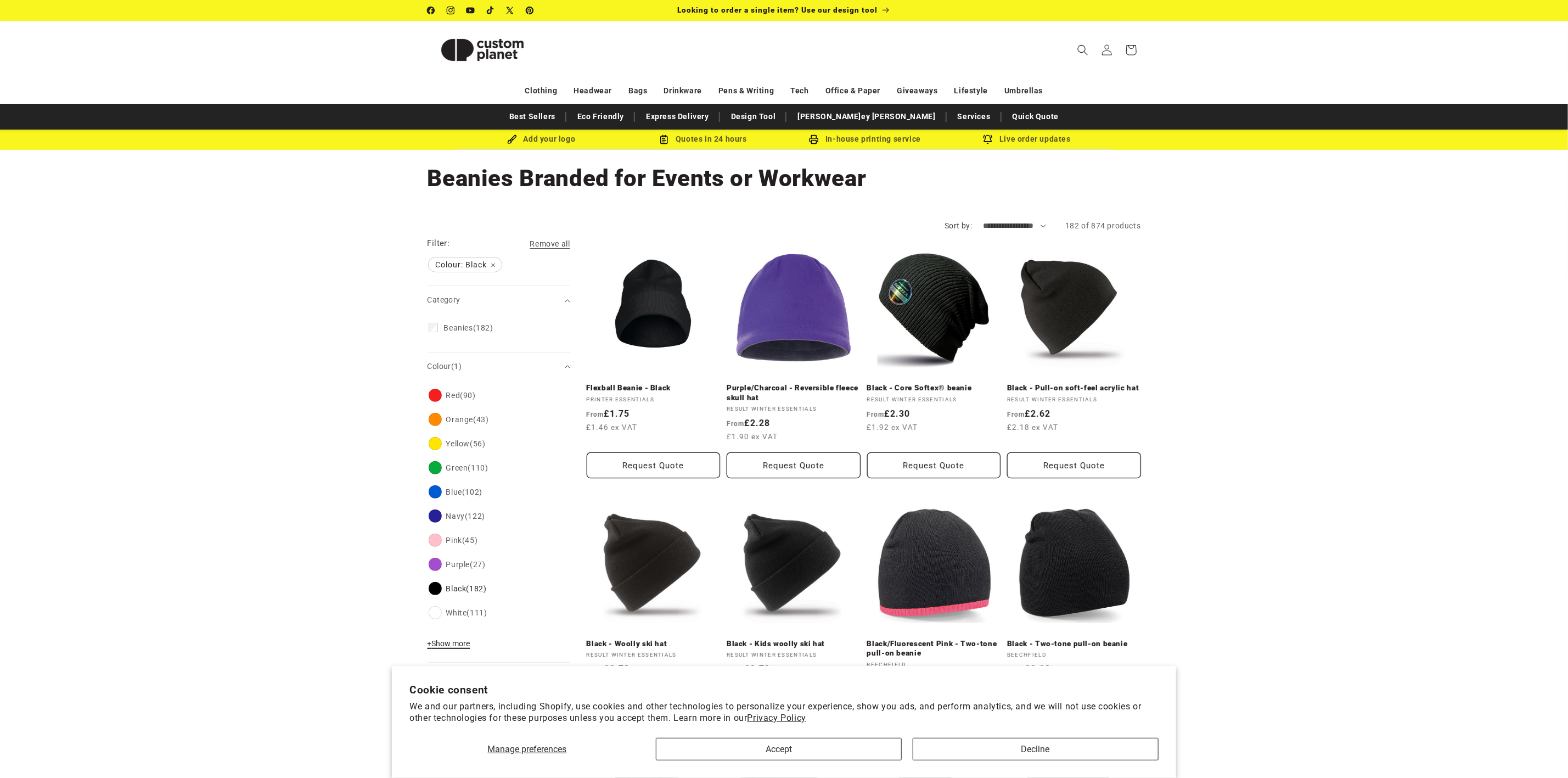
click at [463, 518] on span "+ Show more" at bounding box center [449, 643] width 43 height 9
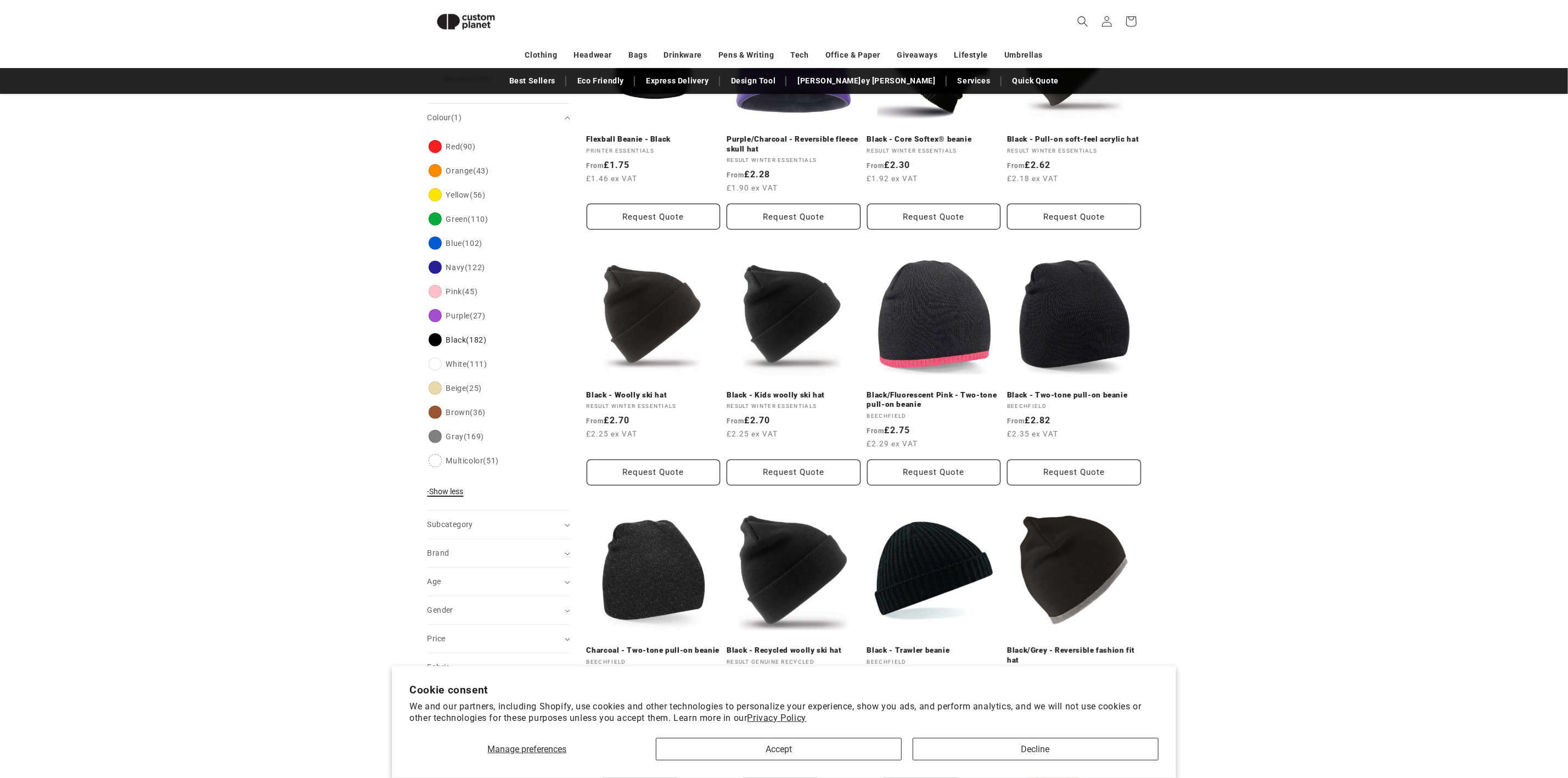
scroll to position [233, 0]
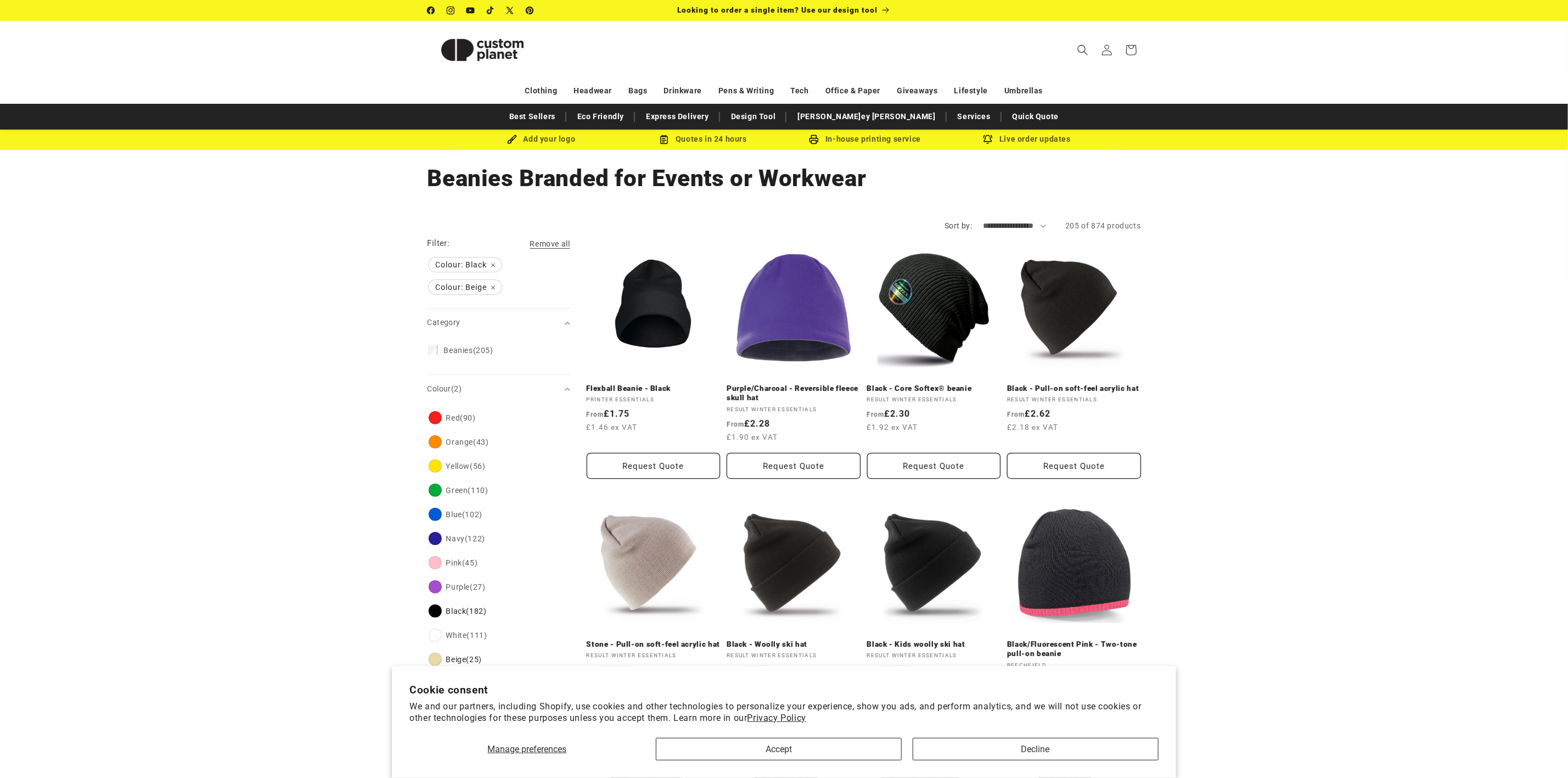
scroll to position [82, 0]
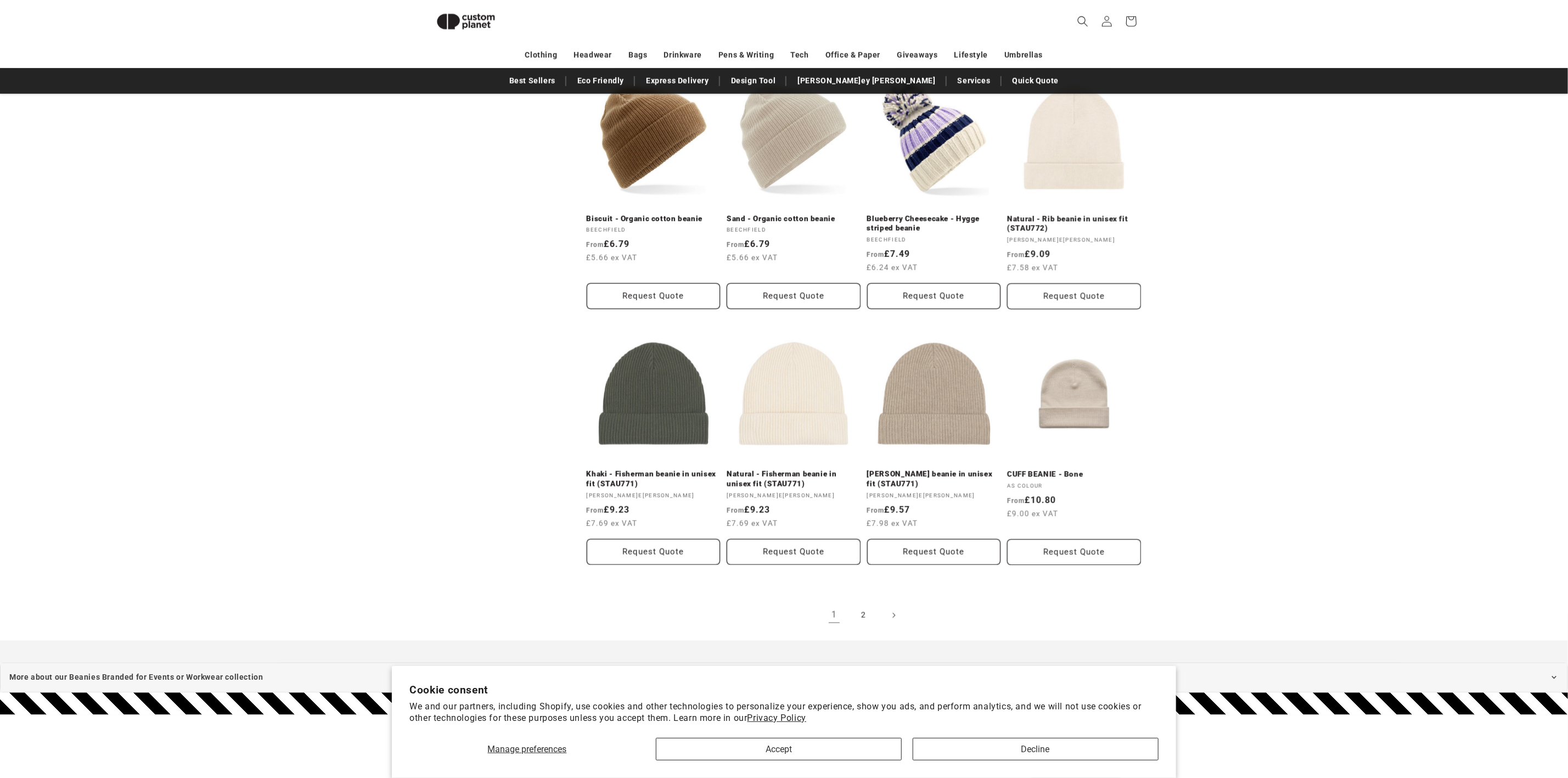
scroll to position [1055, 0]
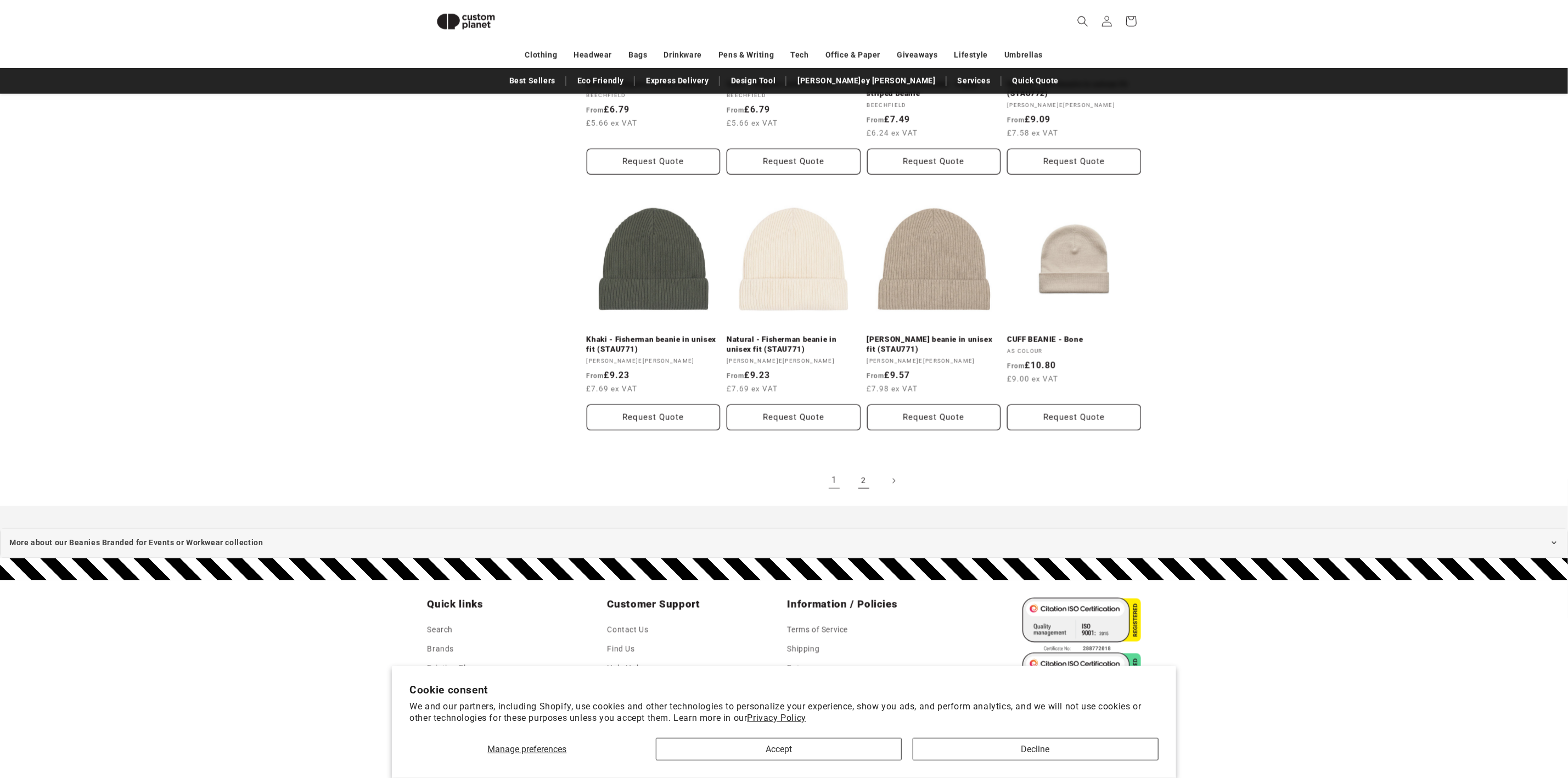
click at [865, 477] on link "2" at bounding box center [863, 480] width 24 height 24
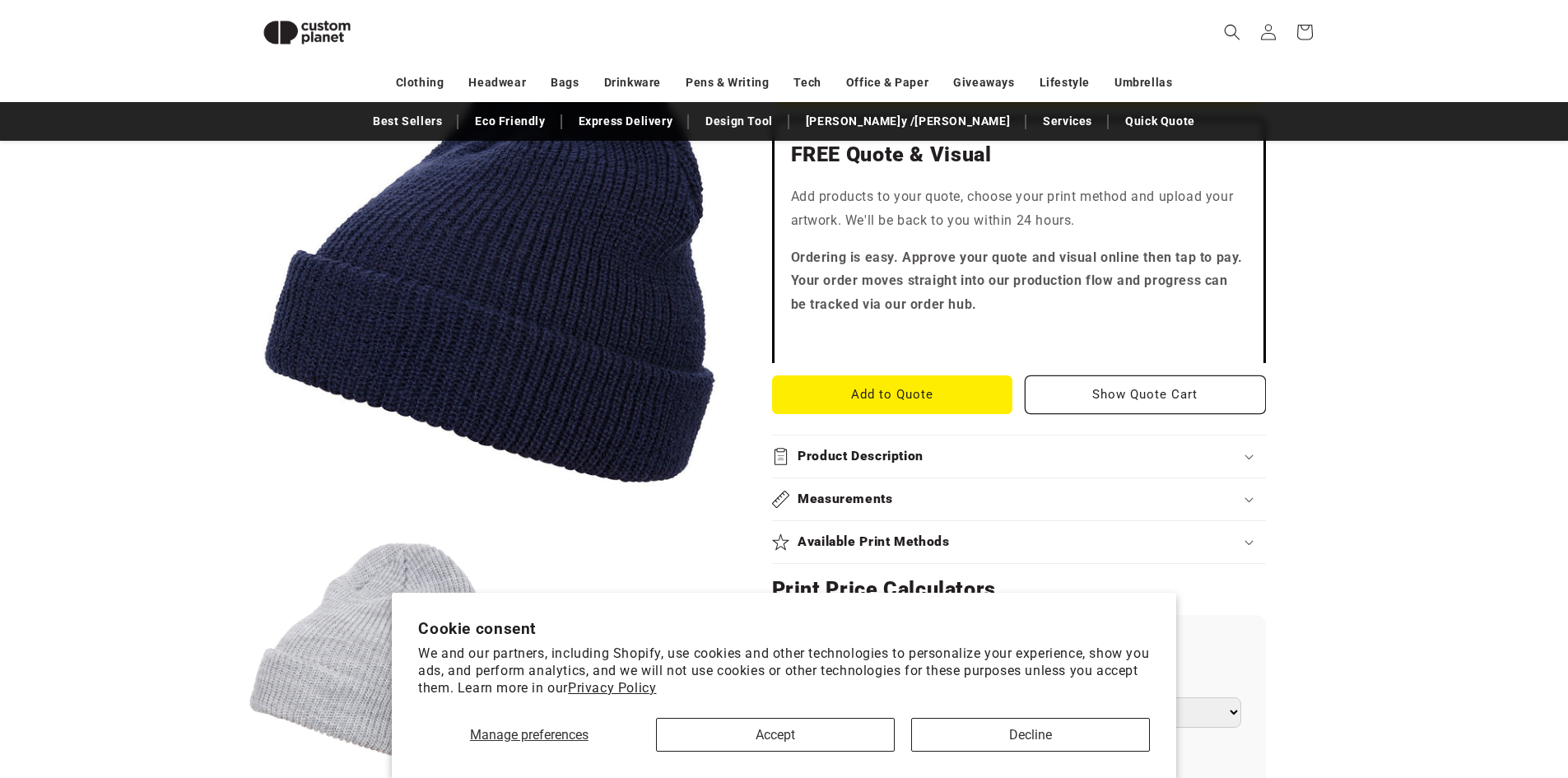
scroll to position [61, 0]
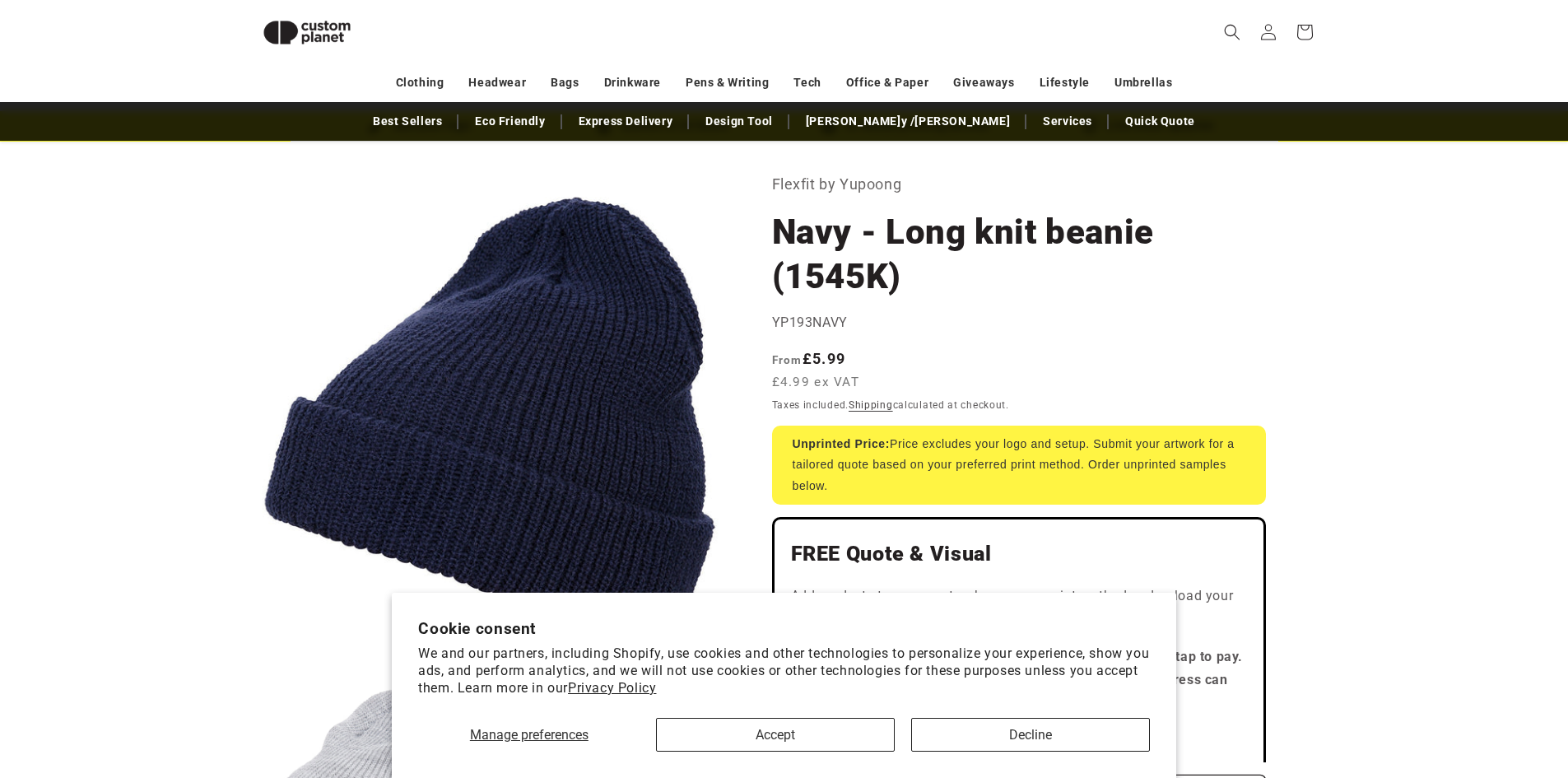
drag, startPoint x: 932, startPoint y: 733, endPoint x: 942, endPoint y: 725, distance: 12.8
click at [933, 733] on button "Decline" at bounding box center [1030, 735] width 238 height 34
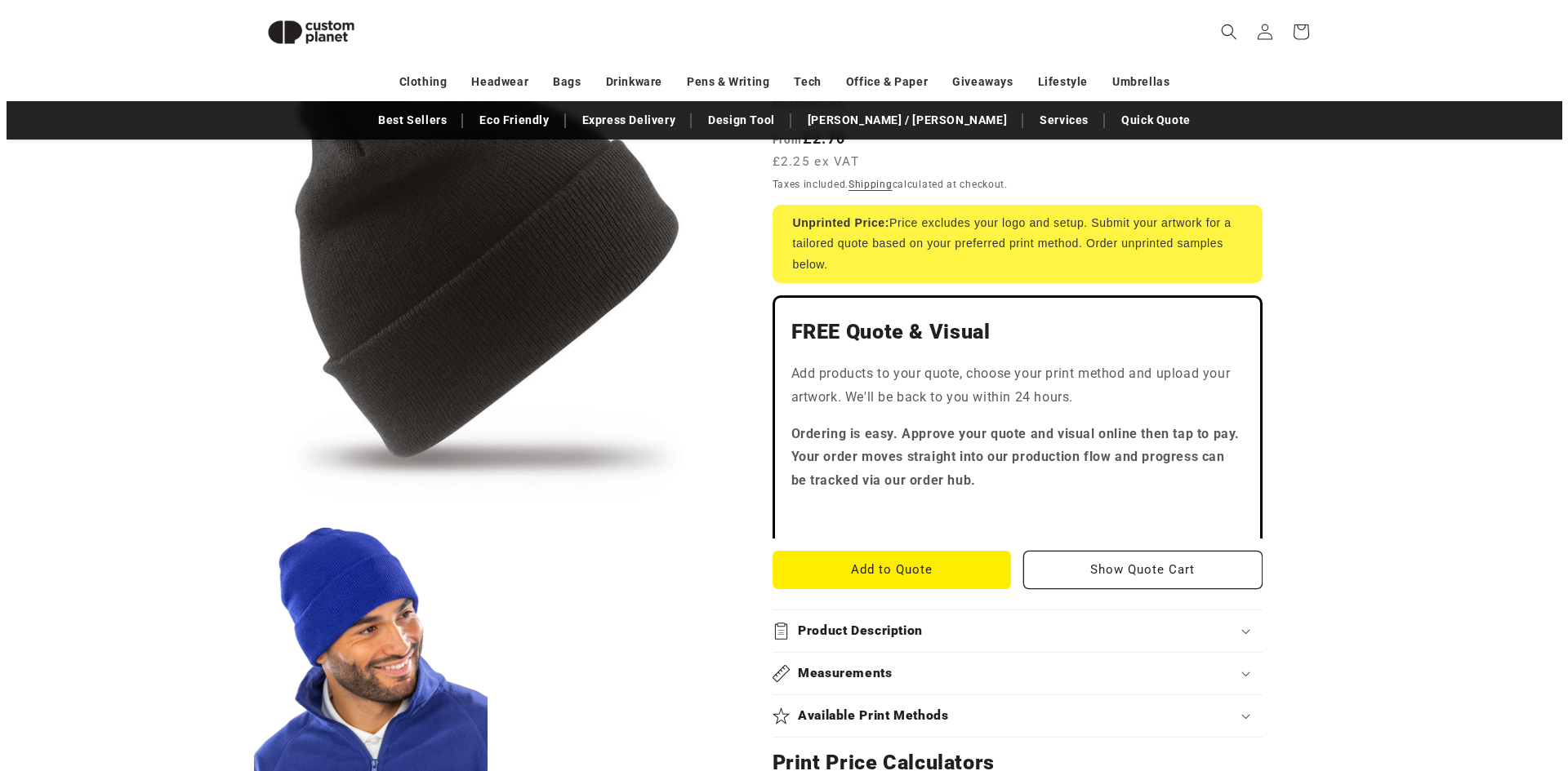
scroll to position [141, 0]
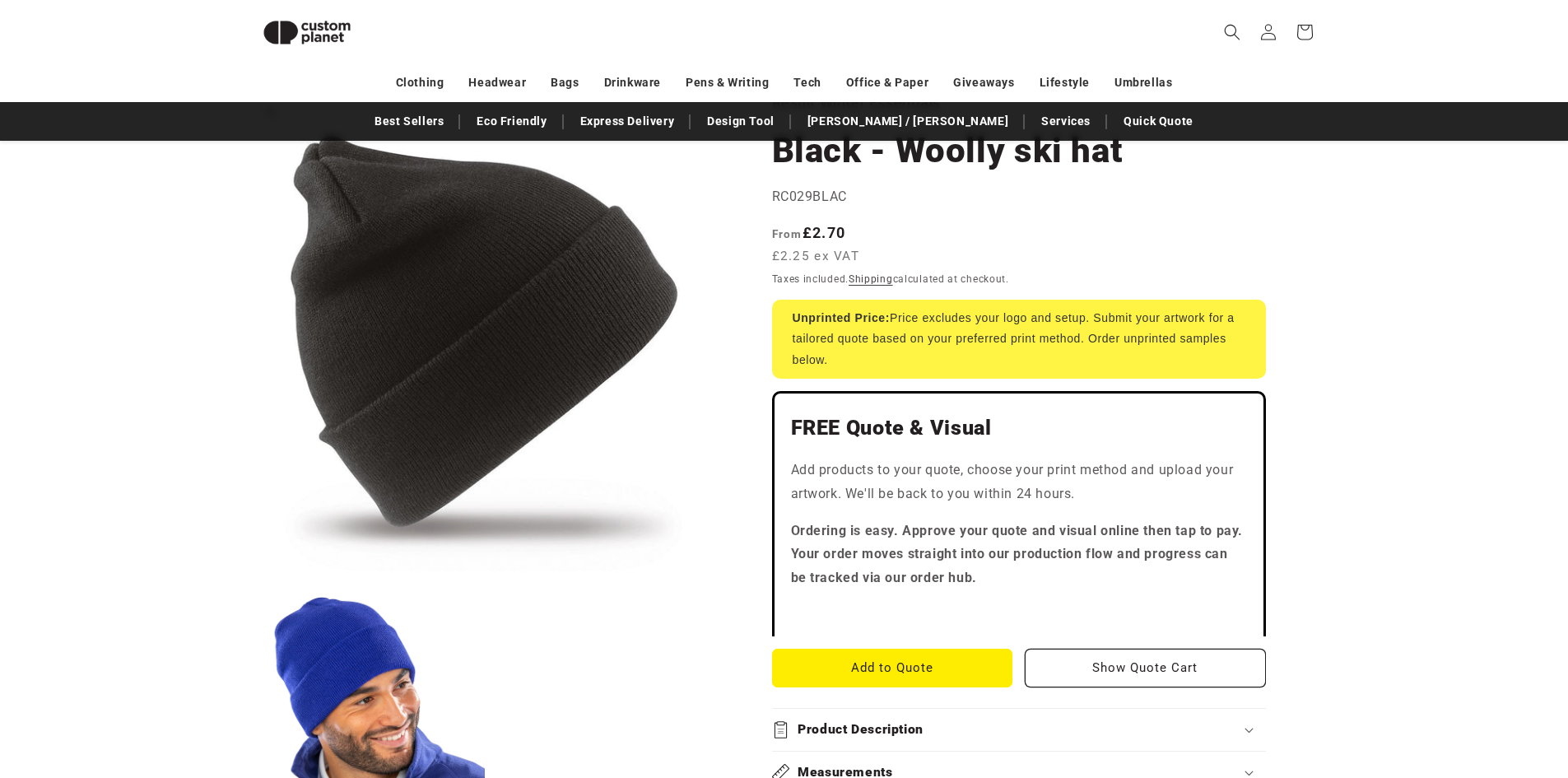
click at [249, 572] on button "Open media 1 in modal" at bounding box center [249, 572] width 0 height 0
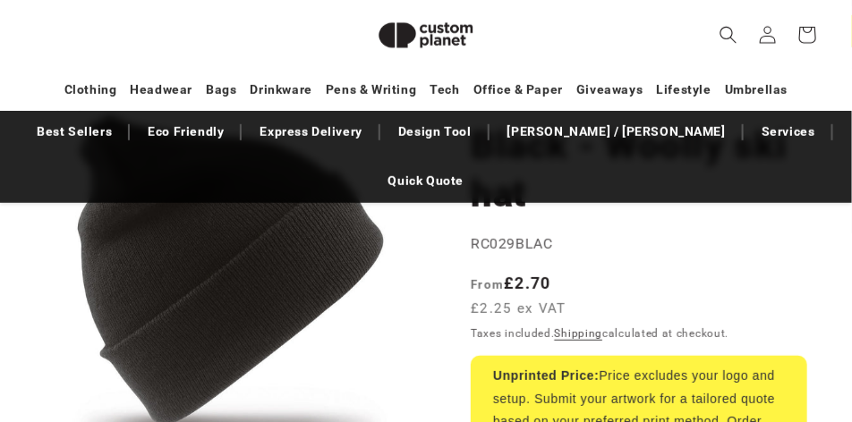
scroll to position [199, 0]
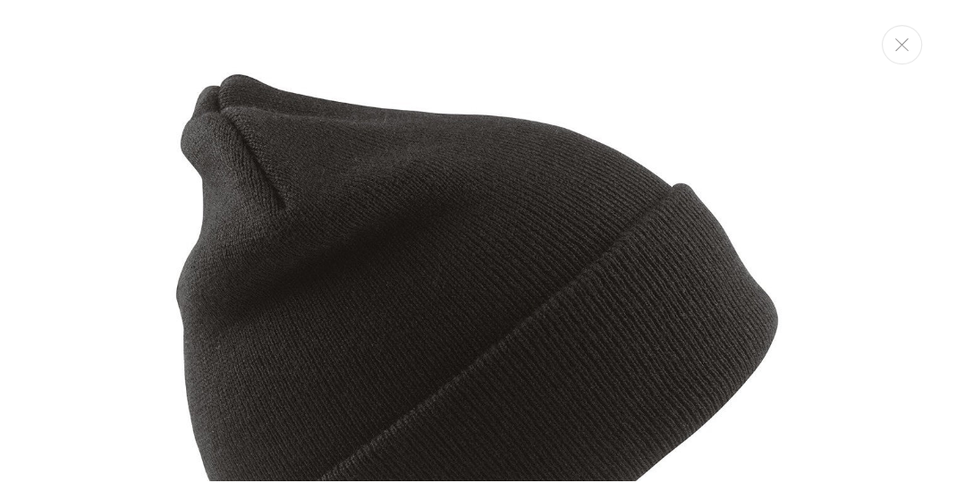
scroll to position [422, 0]
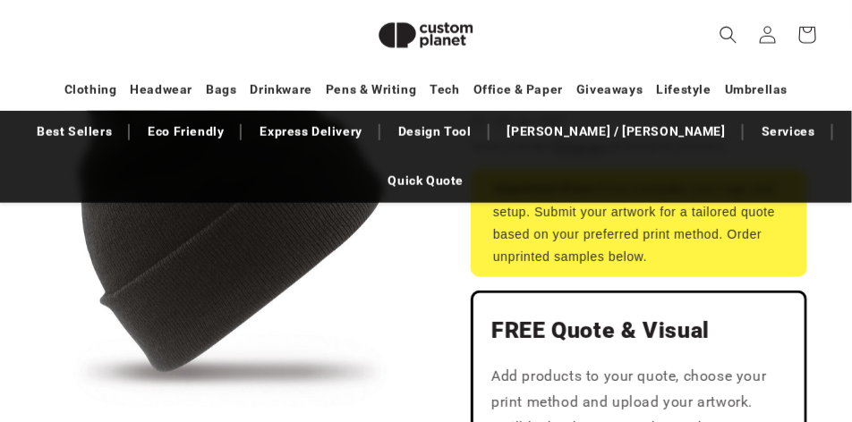
drag, startPoint x: 418, startPoint y: 249, endPoint x: 250, endPoint y: 203, distance: 174.3
click at [45, 408] on button "Open media 1 in modal" at bounding box center [45, 408] width 0 height 0
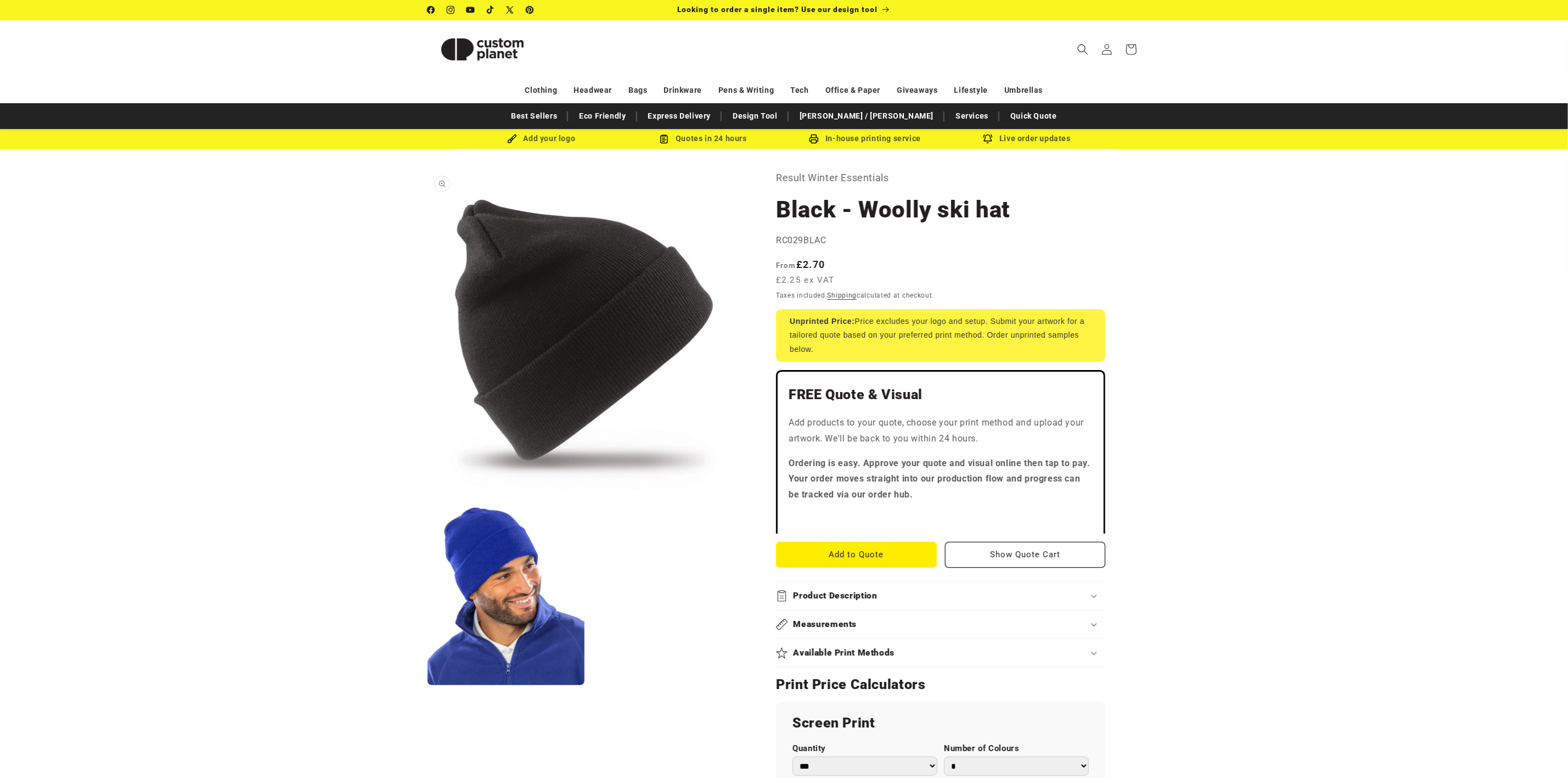
scroll to position [0, 0]
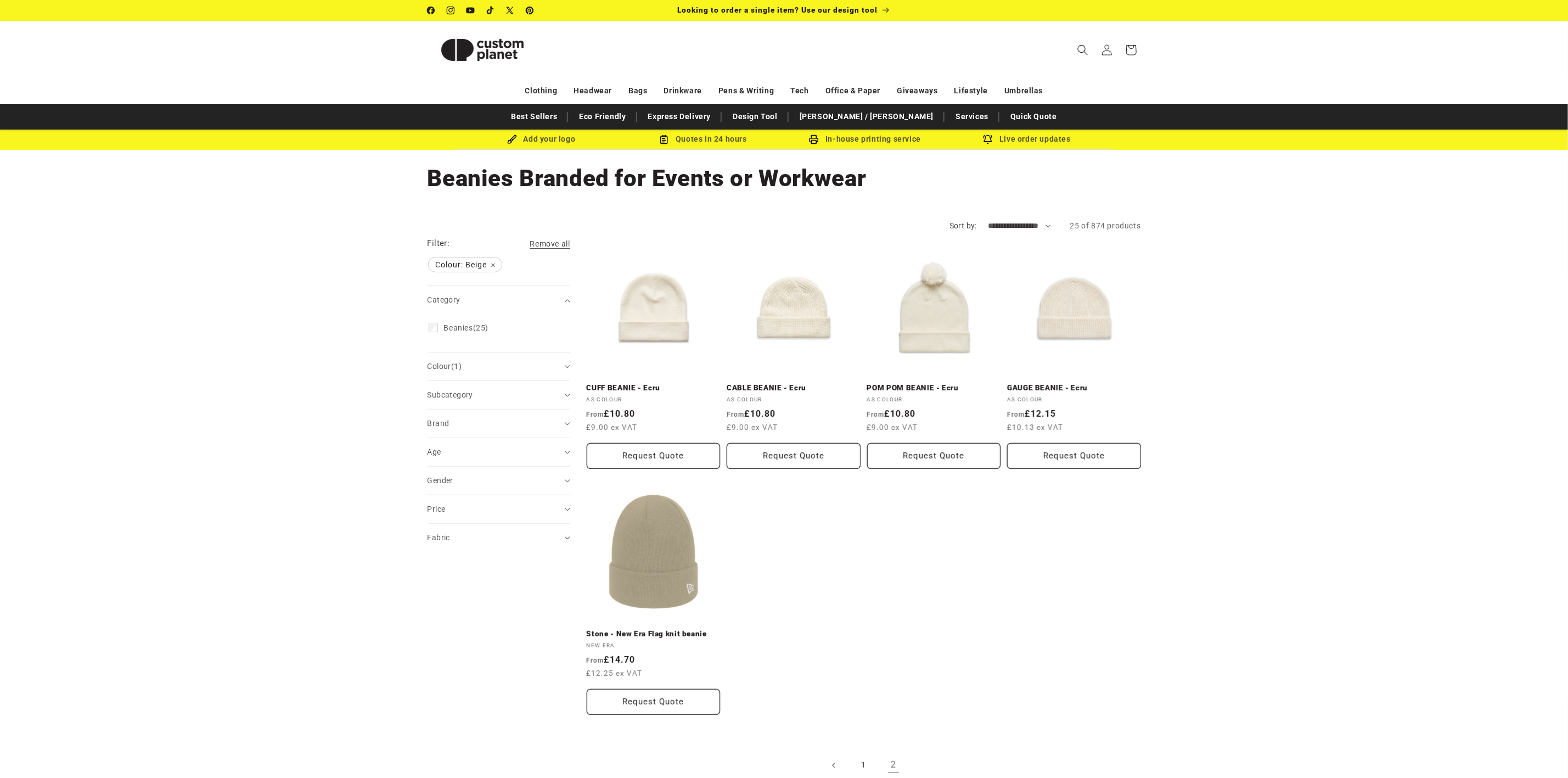
scroll to position [82, 0]
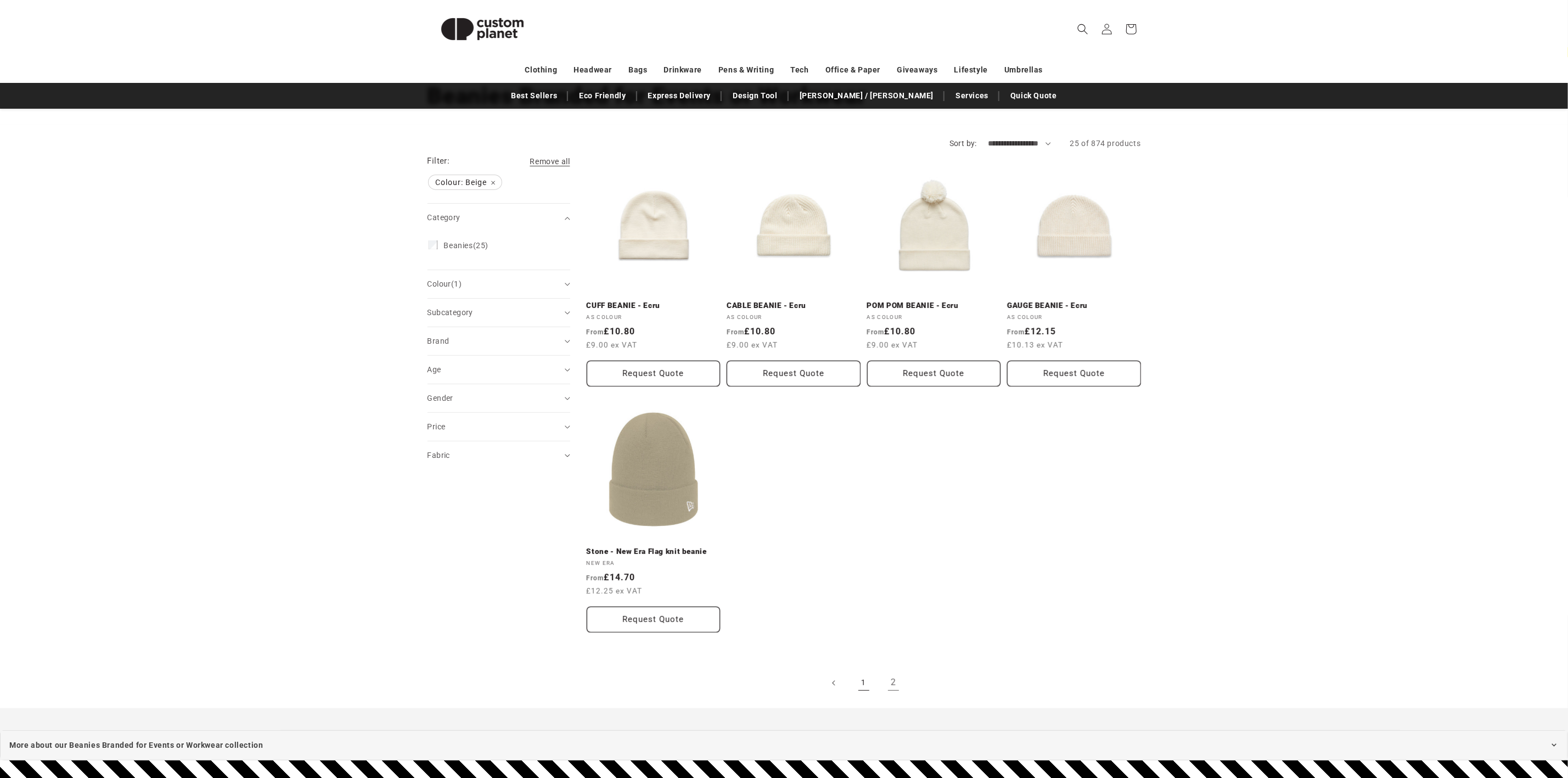
click at [867, 682] on link "1" at bounding box center [863, 682] width 24 height 24
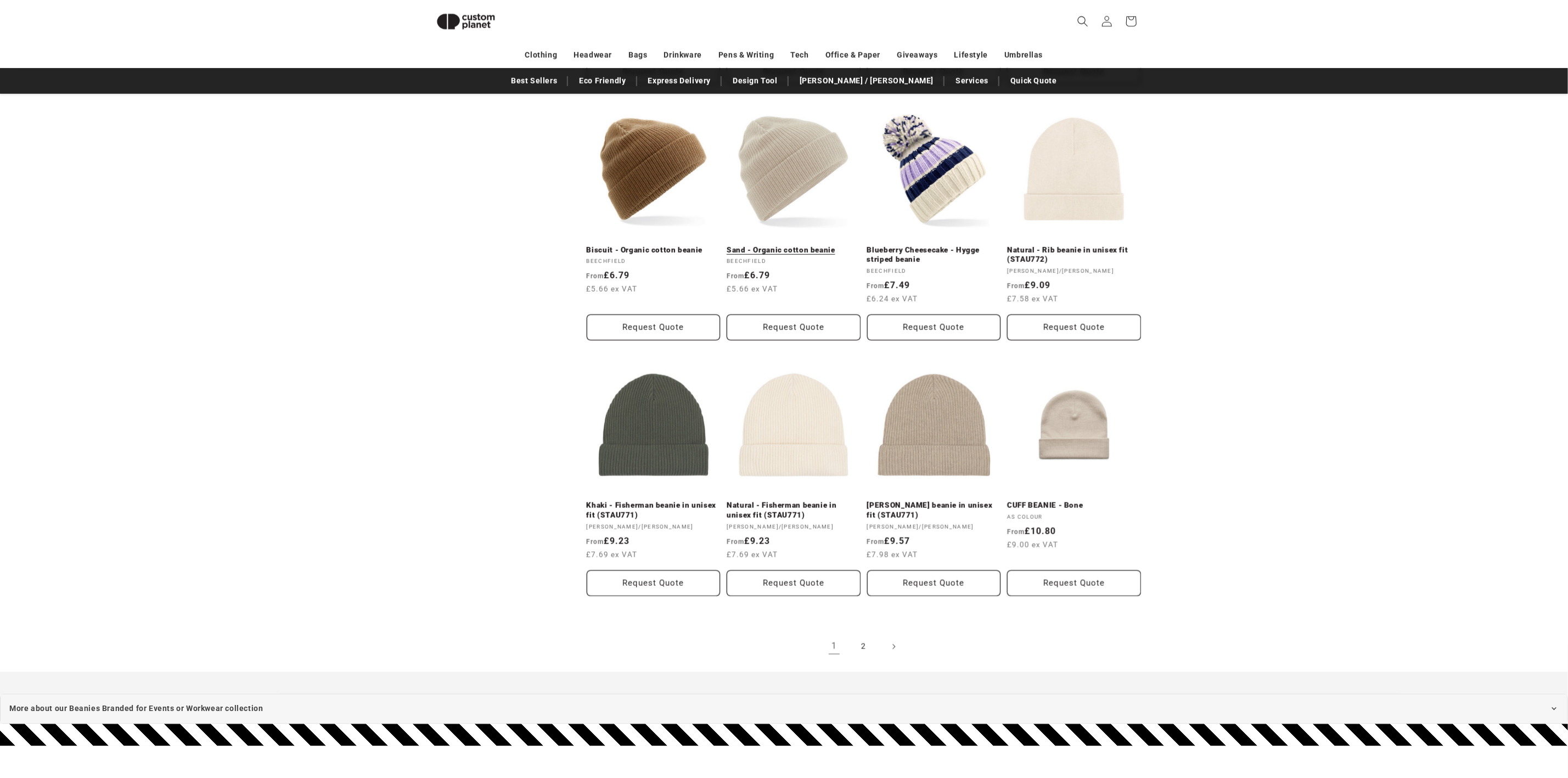
scroll to position [891, 0]
click at [790, 244] on link "Sand - Organic cotton beanie" at bounding box center [793, 249] width 134 height 10
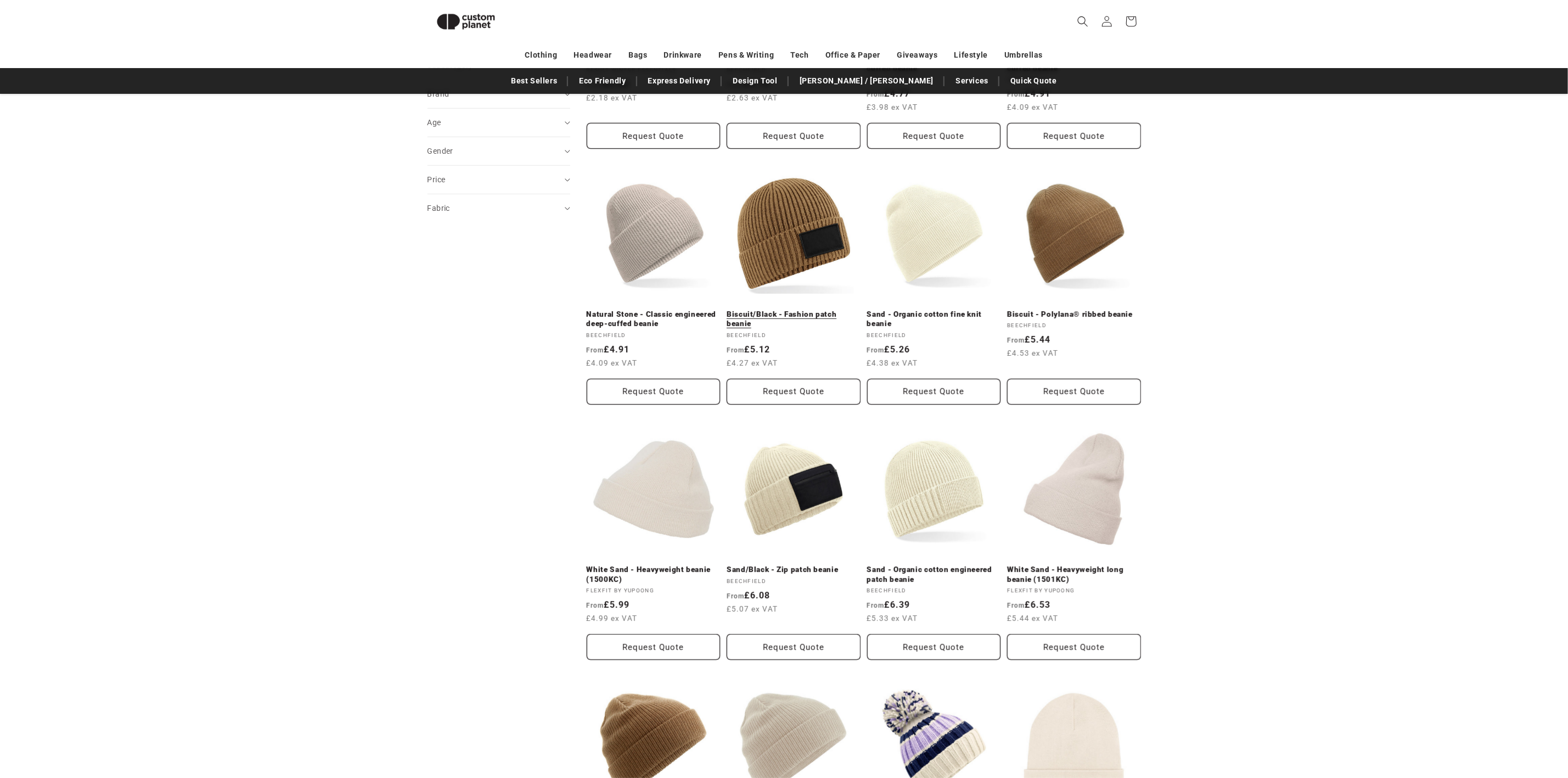
scroll to position [0, 0]
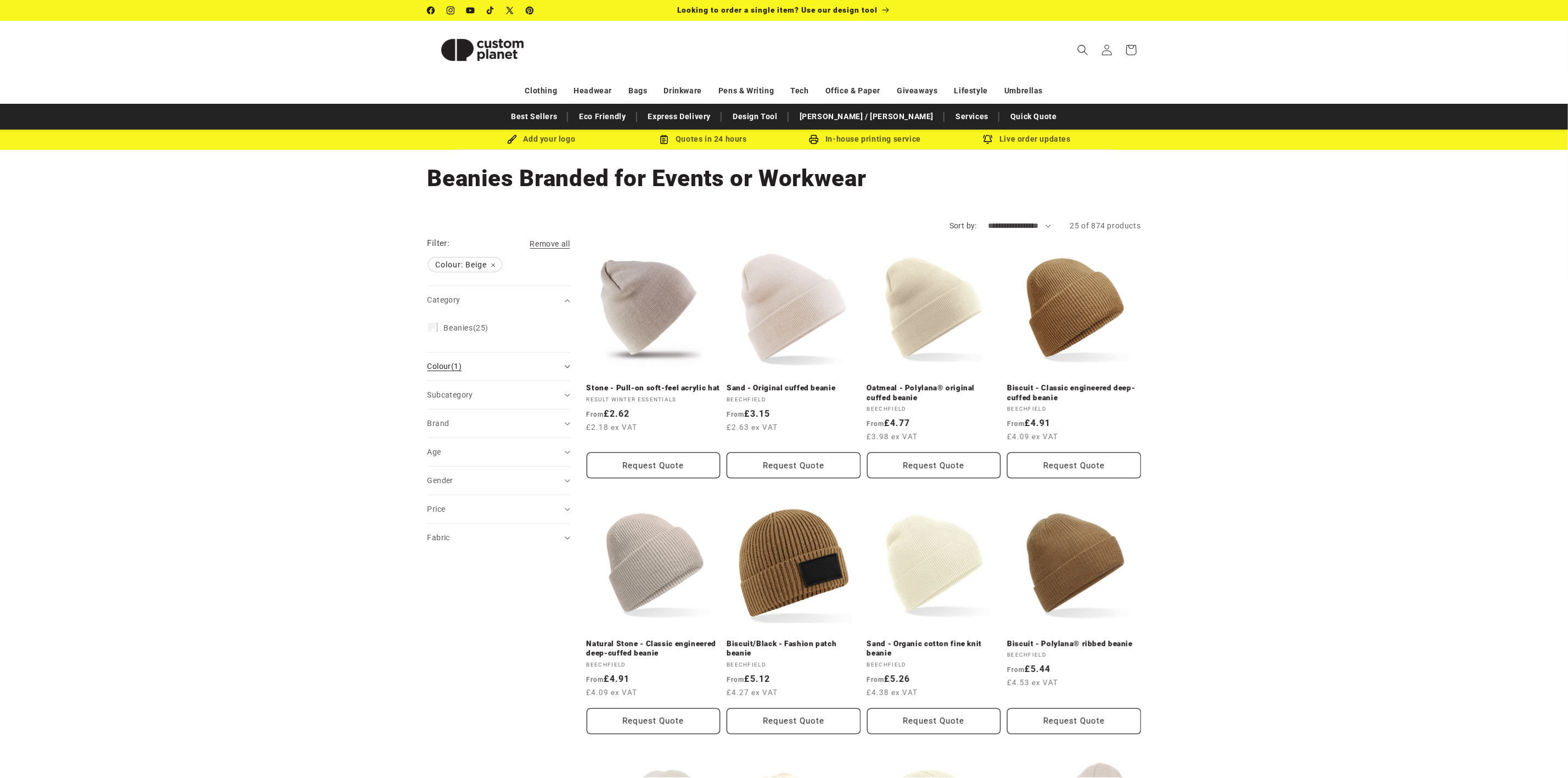
click at [435, 369] on span "Colour (1)" at bounding box center [445, 366] width 34 height 9
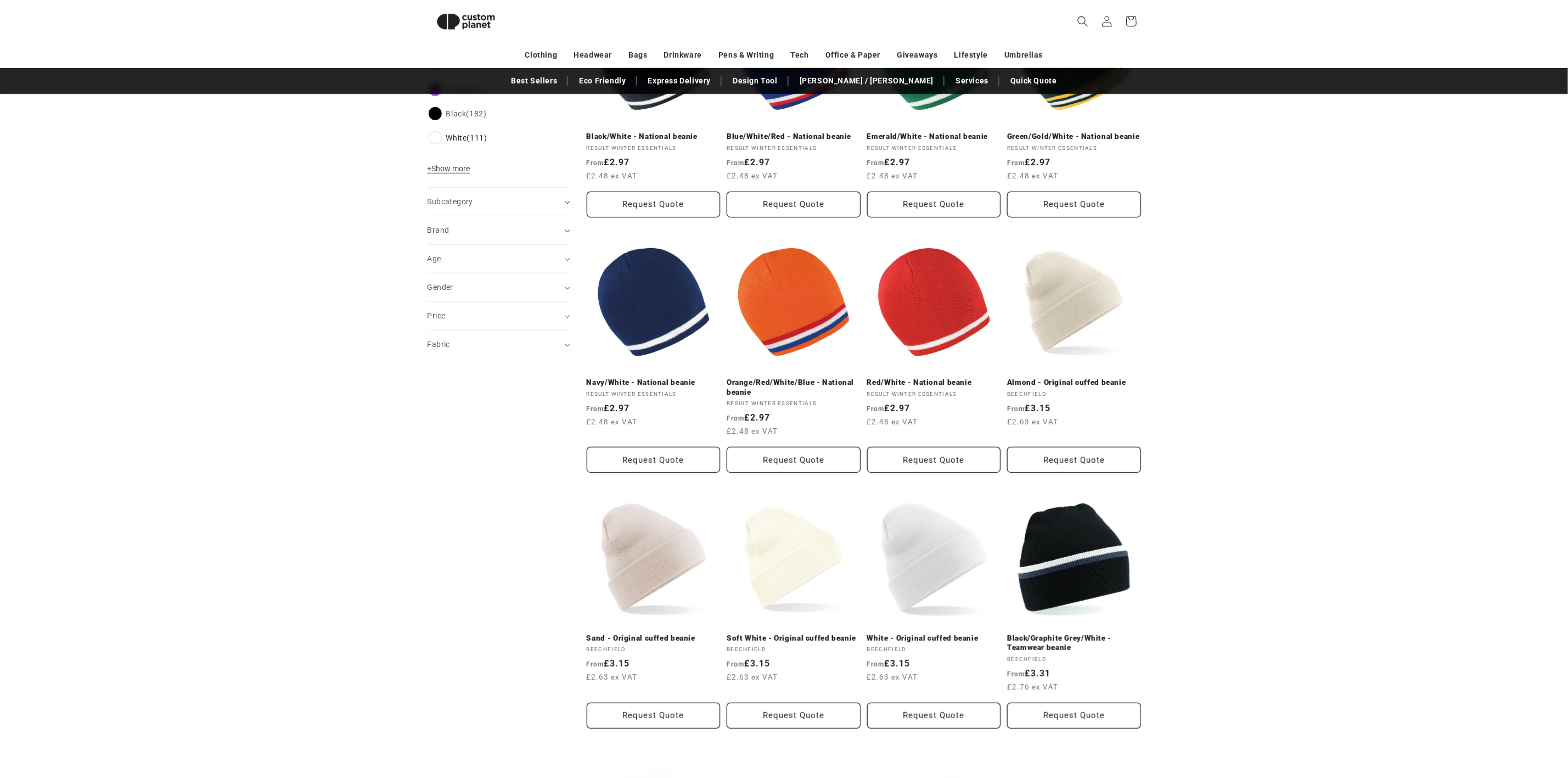
scroll to position [479, 0]
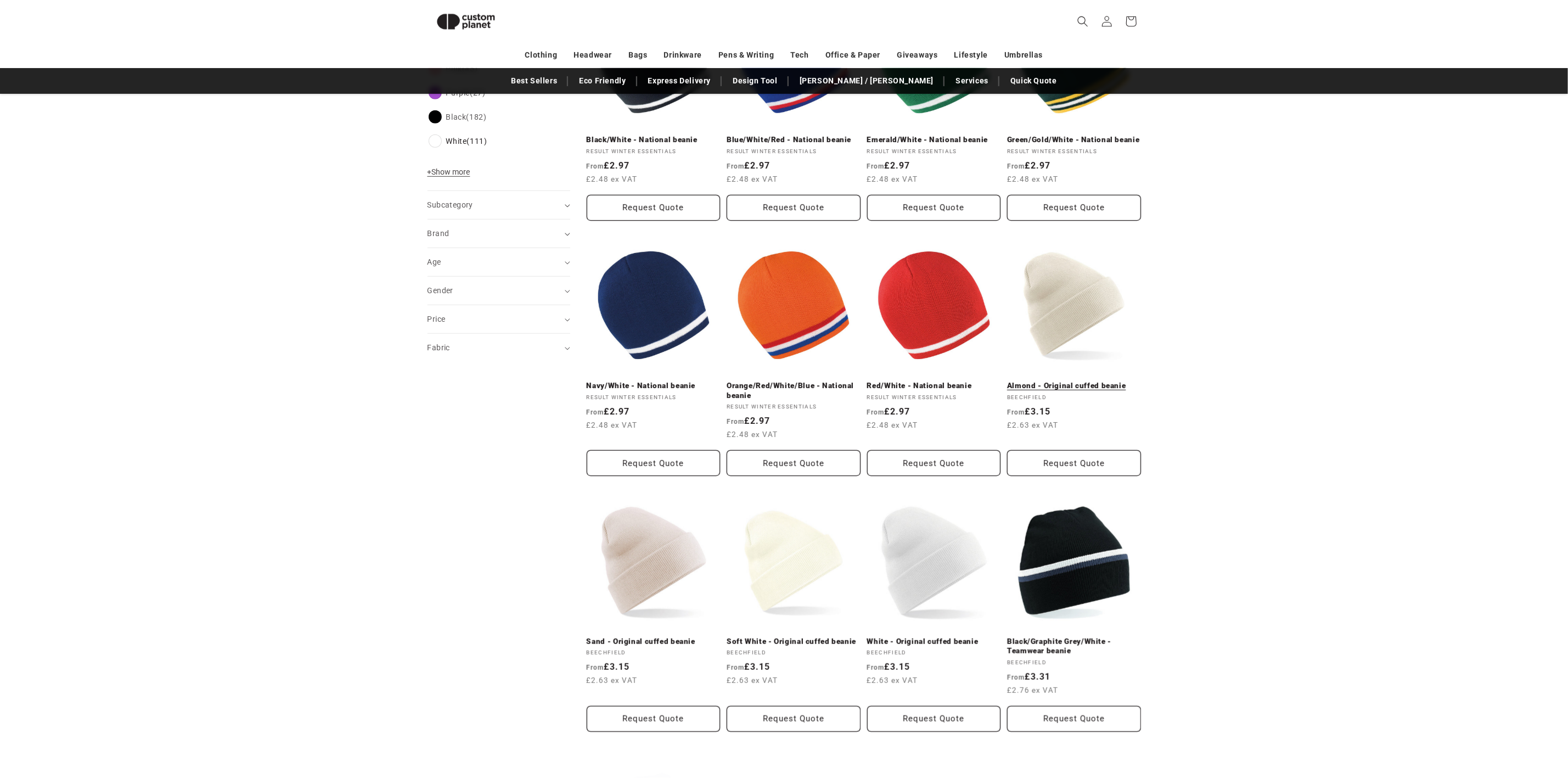
click at [1036, 381] on link "Almond - Original cuffed beanie" at bounding box center [1074, 386] width 134 height 10
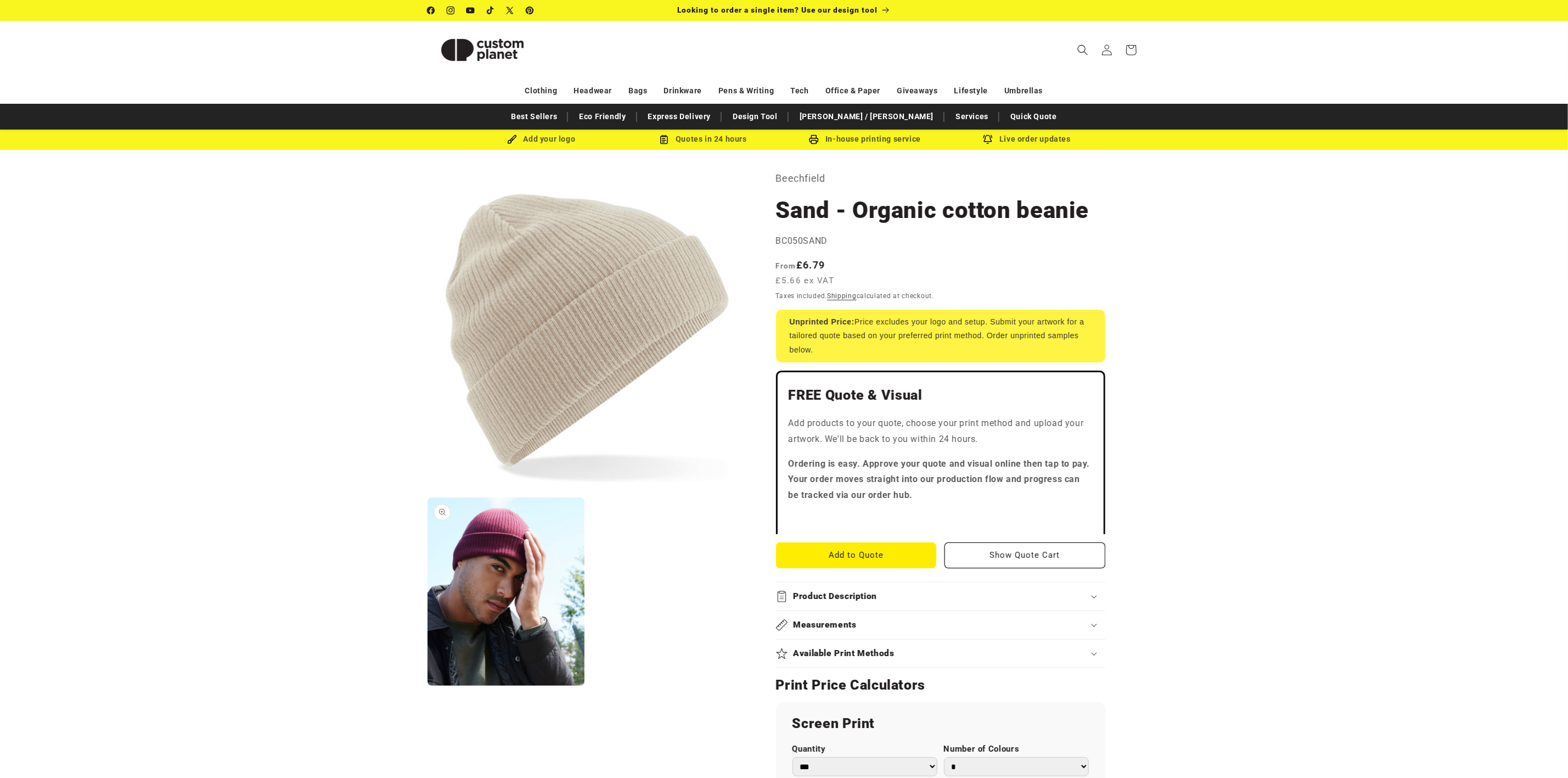
click at [428, 685] on button "Open media 2 in modal" at bounding box center [428, 685] width 0 height 0
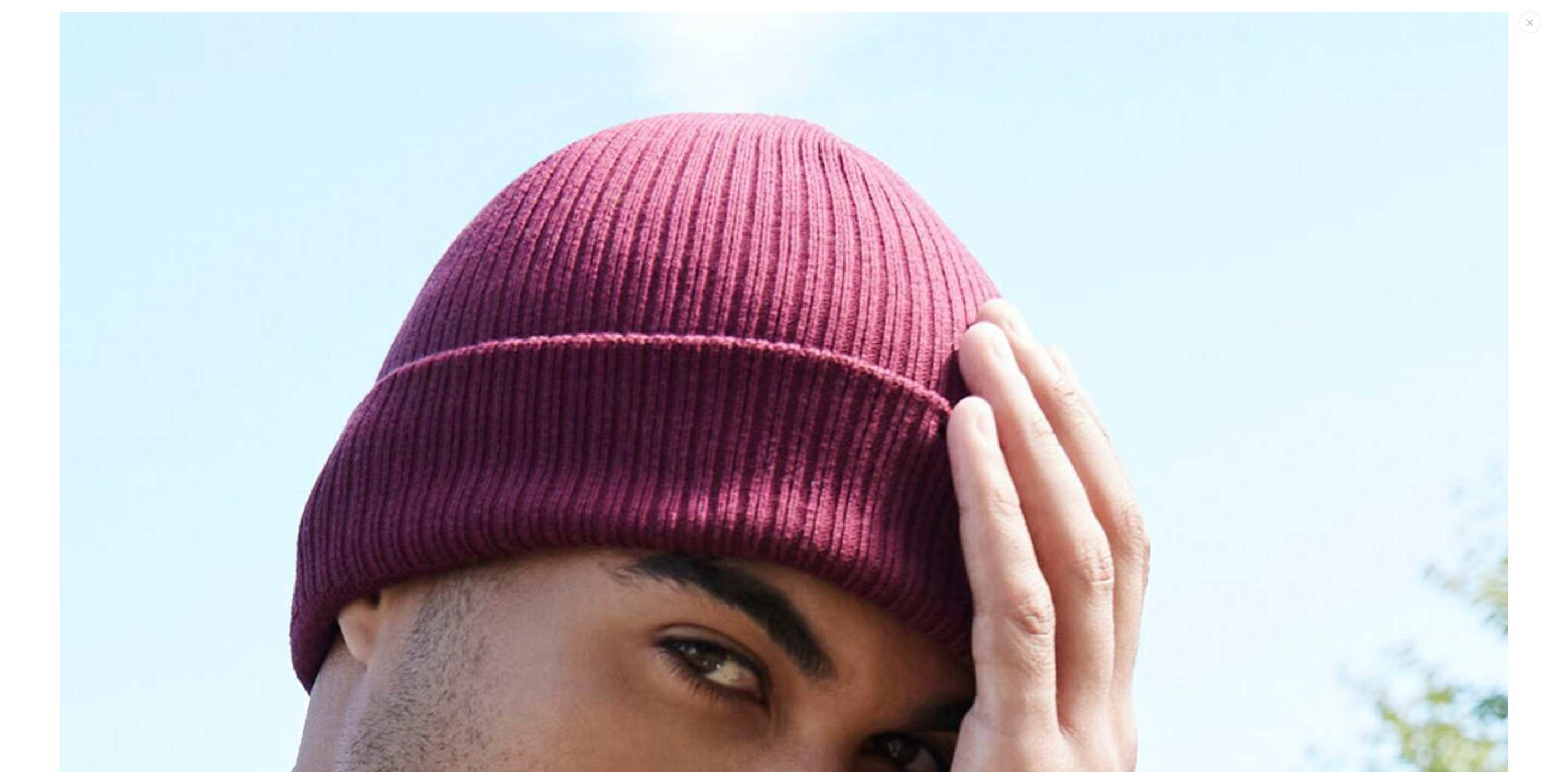
click at [1526, 93] on div "Media gallery" at bounding box center [784, 386] width 1568 height 772
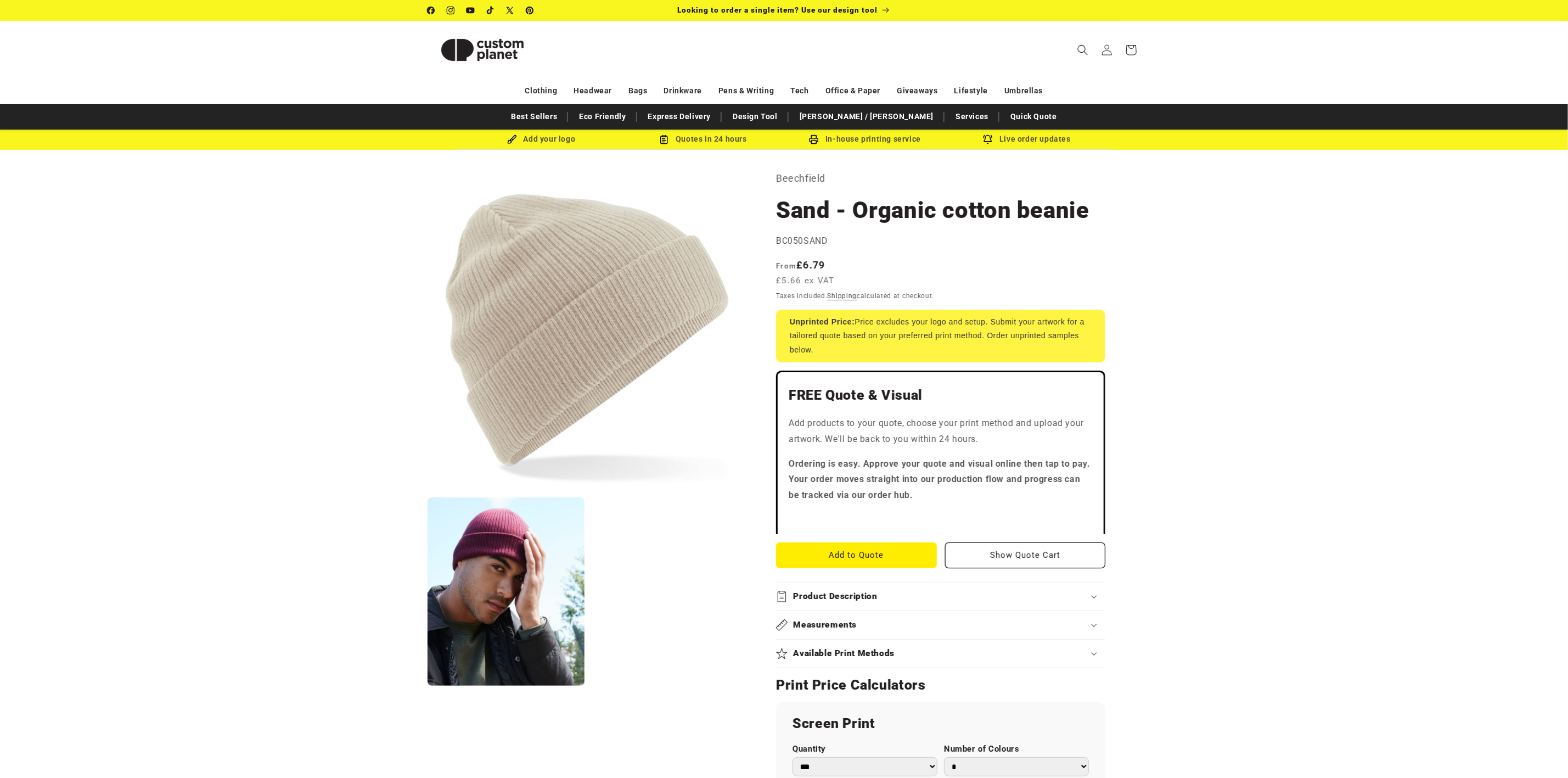
scroll to position [1455, 0]
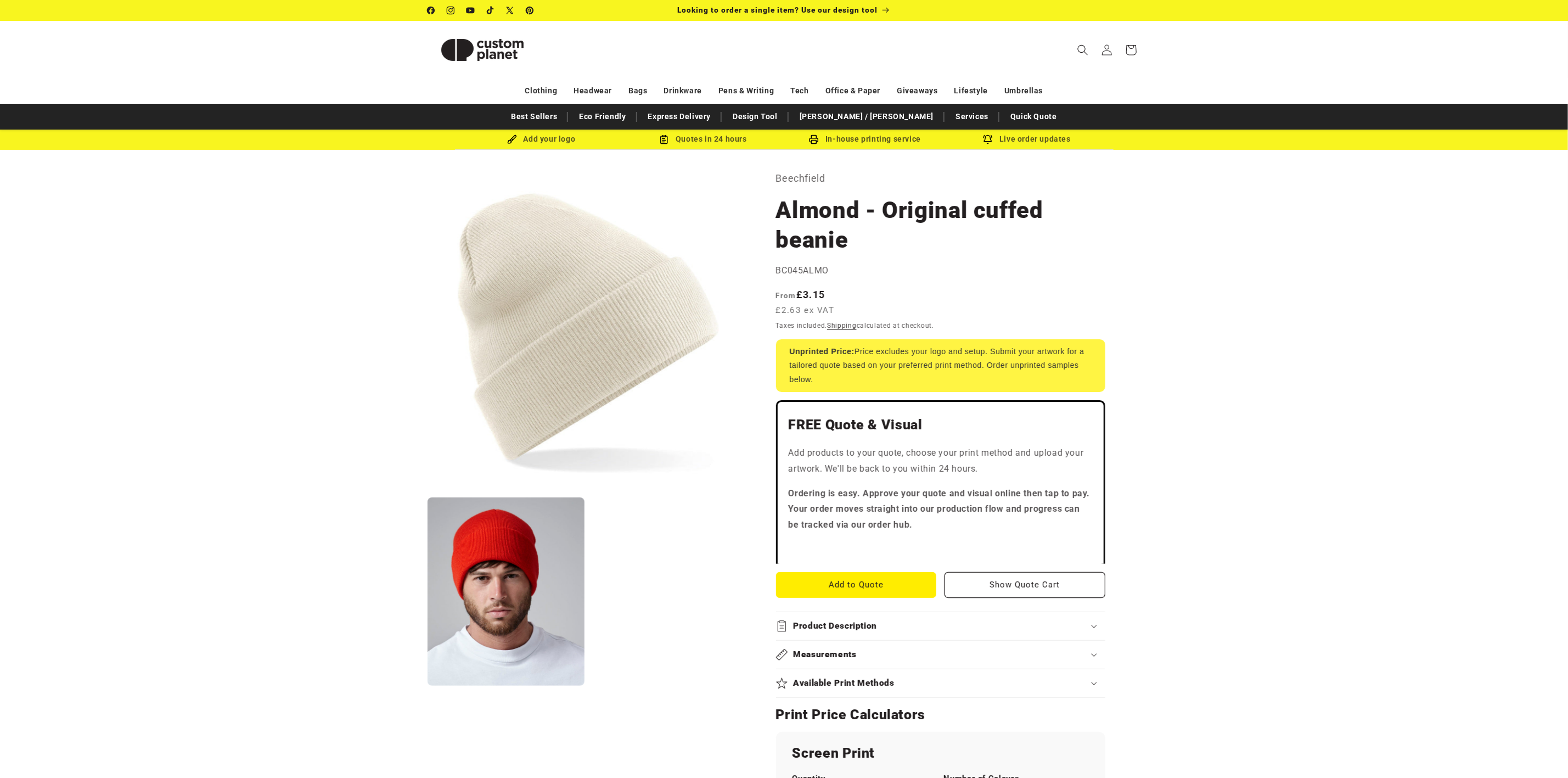
click at [428, 491] on button "Open media 1 in modal" at bounding box center [428, 491] width 0 height 0
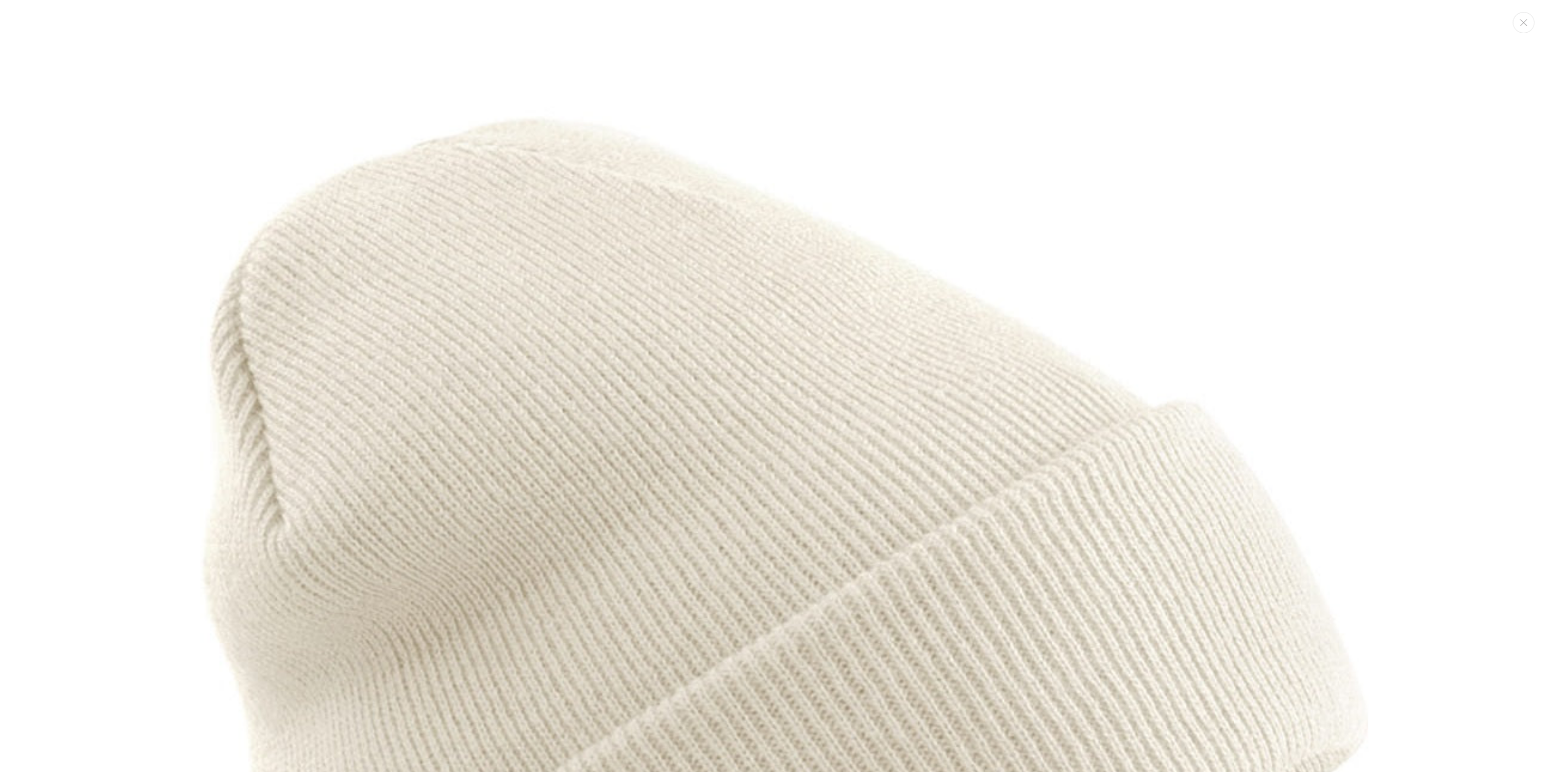
scroll to position [10, 0]
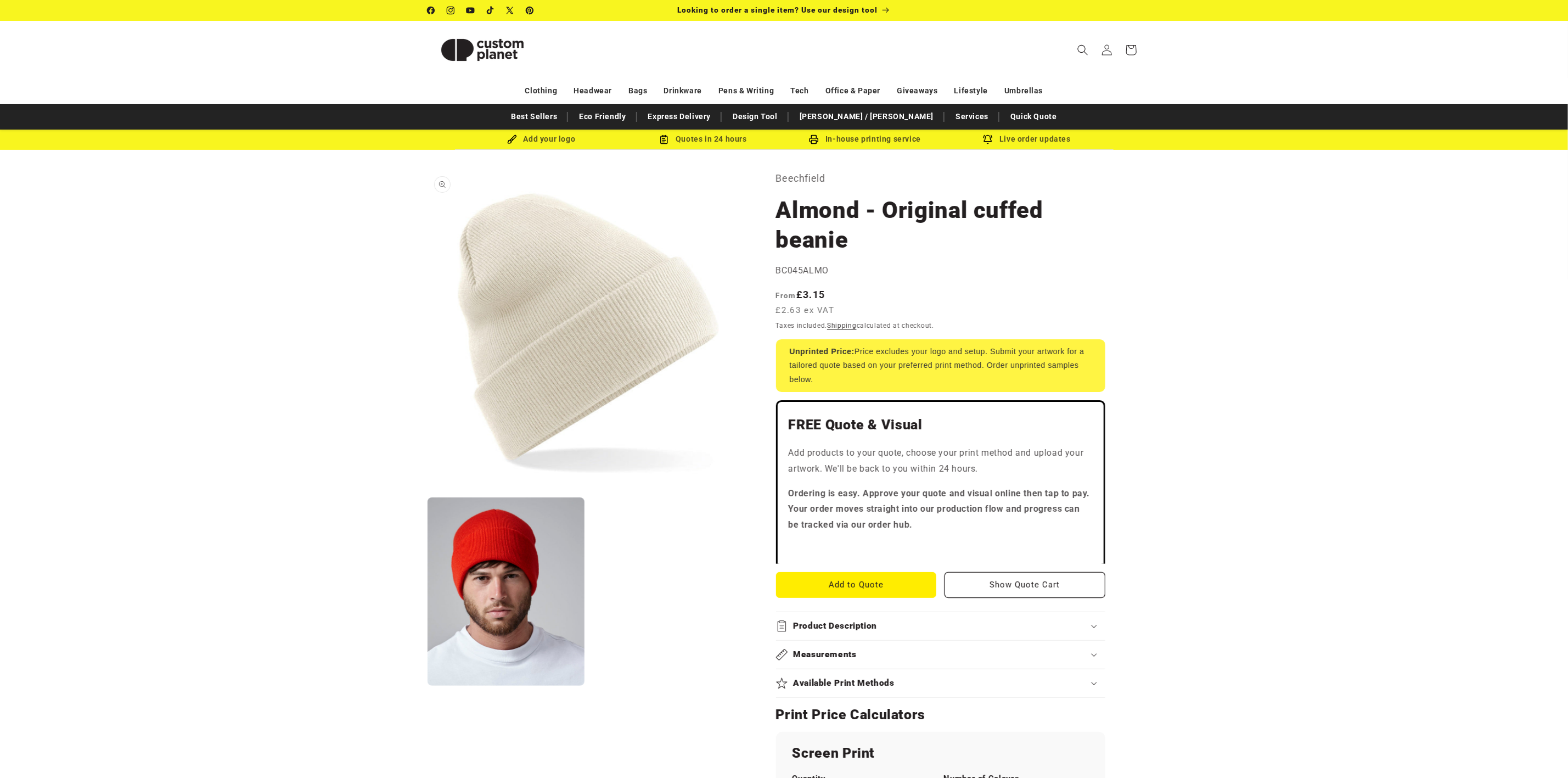
click at [428, 491] on button "Open media 1 in modal" at bounding box center [428, 491] width 0 height 0
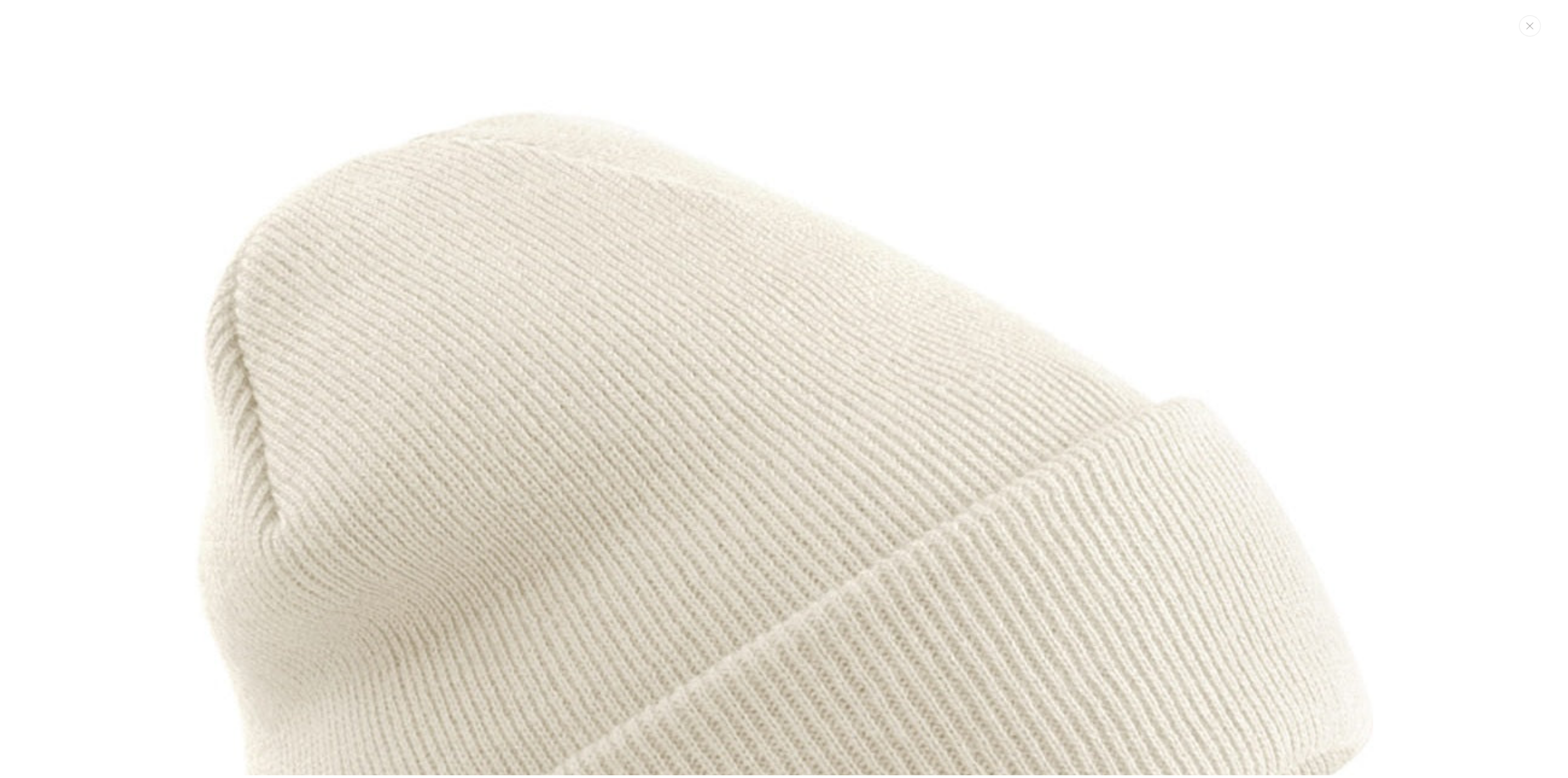
scroll to position [258, 0]
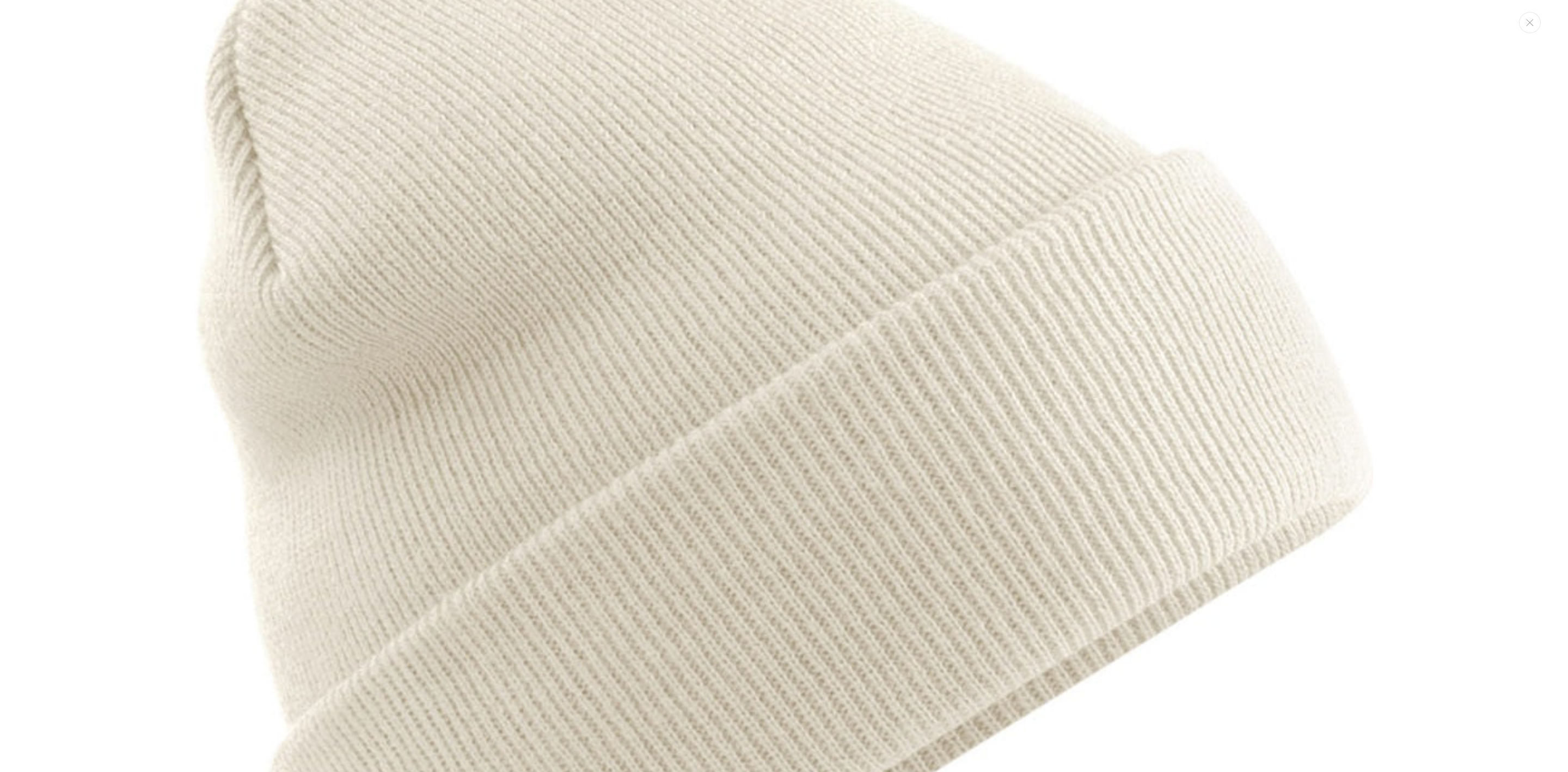
click at [628, 358] on img "Media gallery" at bounding box center [784, 480] width 1449 height 1449
